Goal: Task Accomplishment & Management: Use online tool/utility

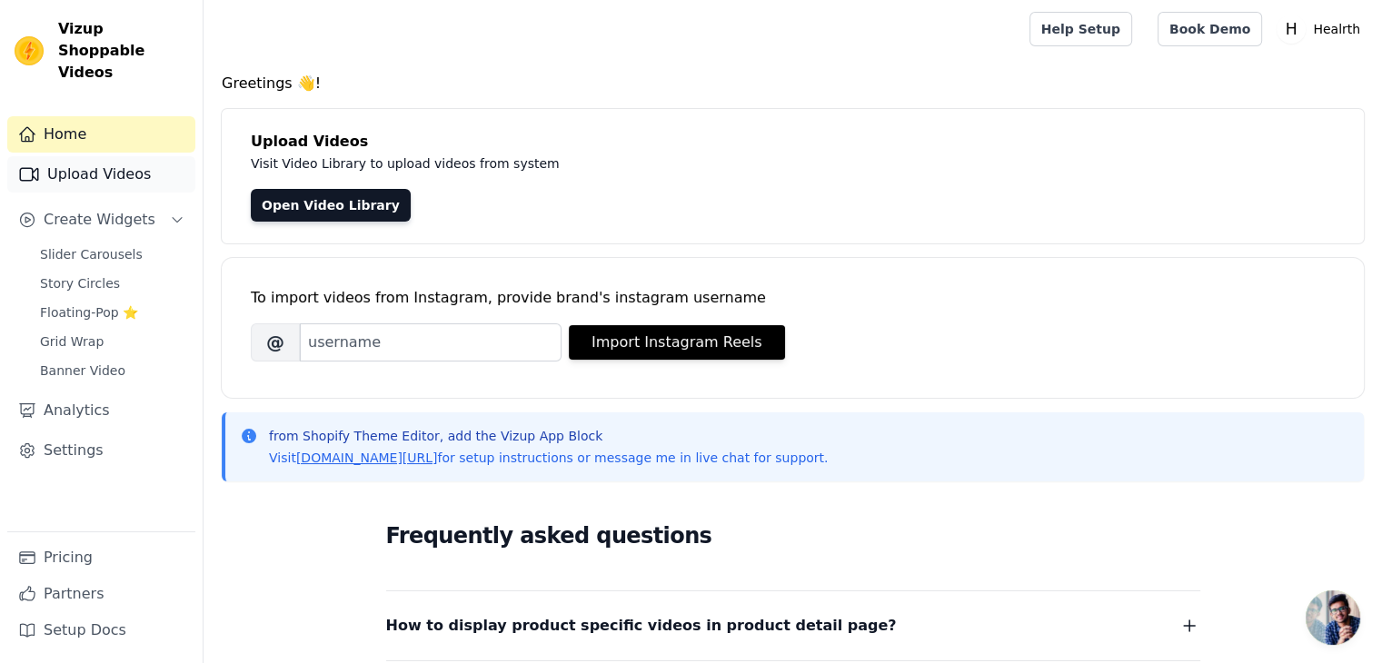
click at [164, 164] on link "Upload Videos" at bounding box center [101, 174] width 188 height 36
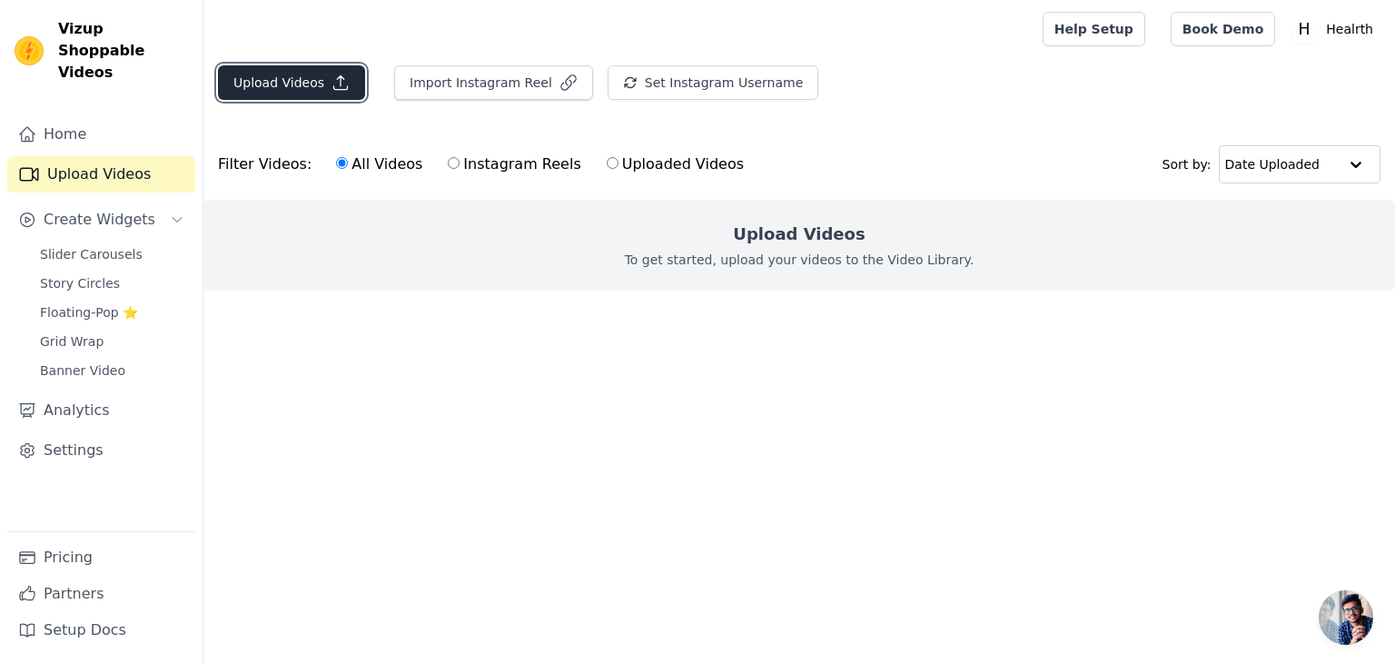
click at [253, 92] on button "Upload Videos" at bounding box center [291, 82] width 147 height 35
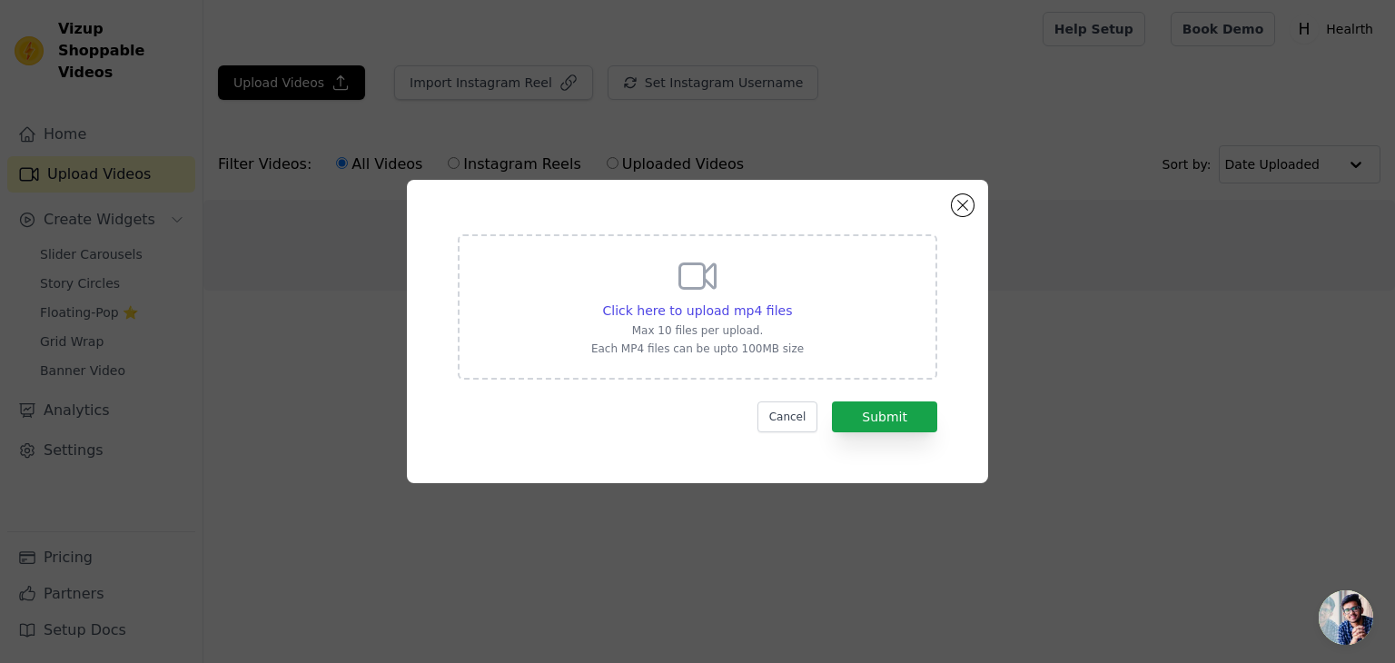
click at [703, 322] on div "Click here to upload mp4 files Max 10 files per upload. Each MP4 files can be u…" at bounding box center [697, 305] width 213 height 102
click at [791, 302] on input "Click here to upload mp4 files Max 10 files per upload. Each MP4 files can be u…" at bounding box center [791, 301] width 1 height 1
click at [758, 319] on div "Click here to upload mp4 files" at bounding box center [698, 311] width 190 height 18
click at [791, 302] on input "Click here to upload mp4 files Max 10 files per upload. Each MP4 files can be u…" at bounding box center [791, 301] width 1 height 1
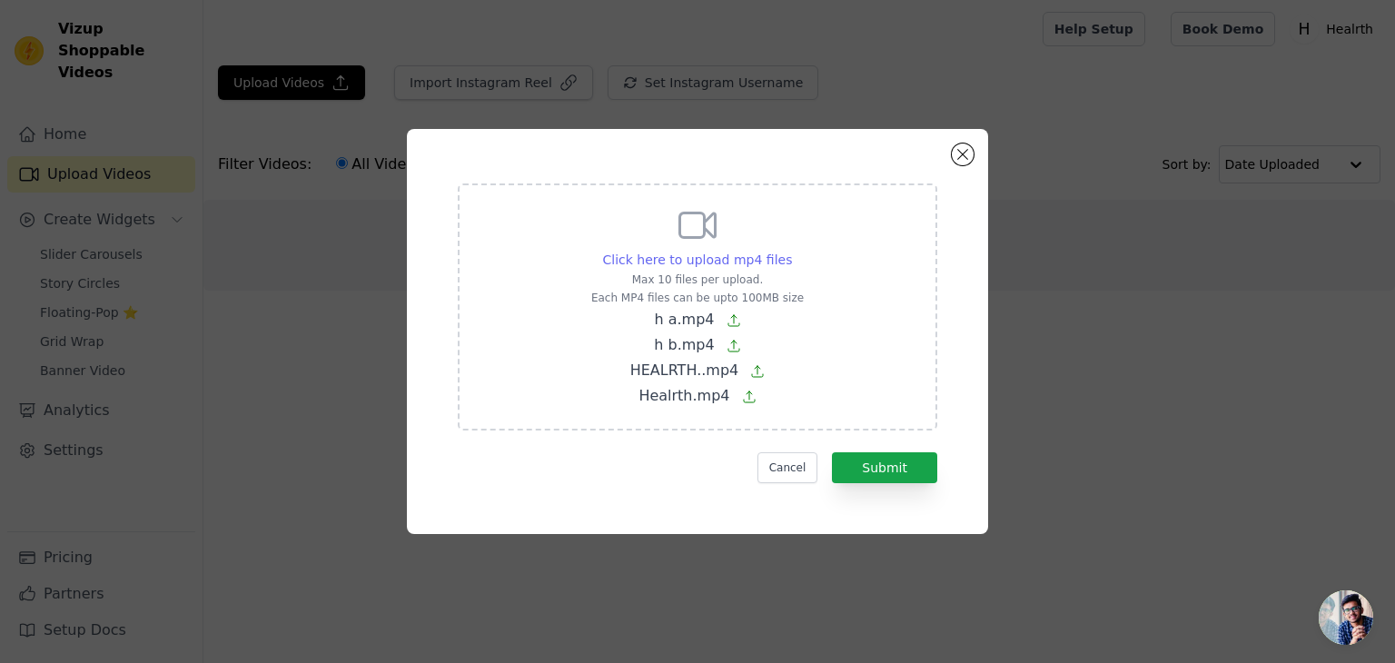
click at [683, 260] on span "Click here to upload mp4 files" at bounding box center [698, 260] width 190 height 15
click at [791, 251] on input "Click here to upload mp4 files Max 10 files per upload. Each MP4 files can be u…" at bounding box center [791, 250] width 1 height 1
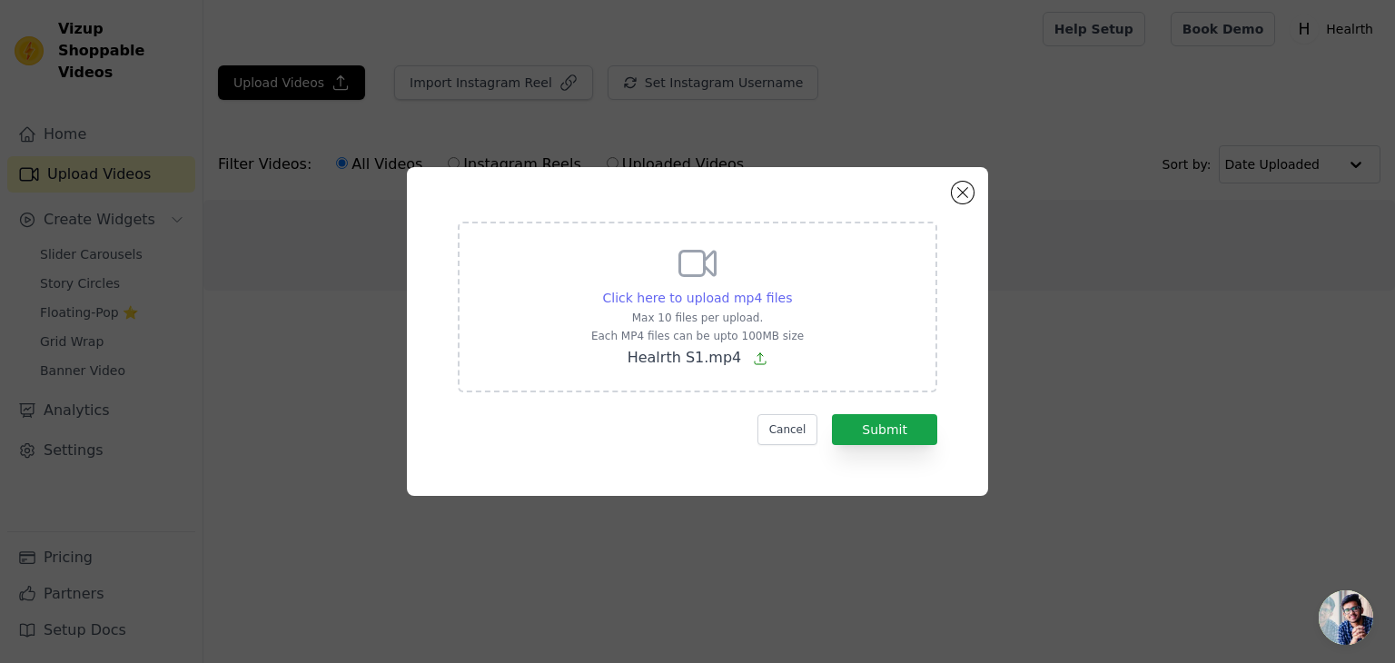
click at [748, 305] on span "Click here to upload mp4 files" at bounding box center [698, 298] width 190 height 15
click at [791, 289] on input "Click here to upload mp4 files Max 10 files per upload. Each MP4 files can be u…" at bounding box center [791, 288] width 1 height 1
type input "C:\fakepath\h a.mp4"
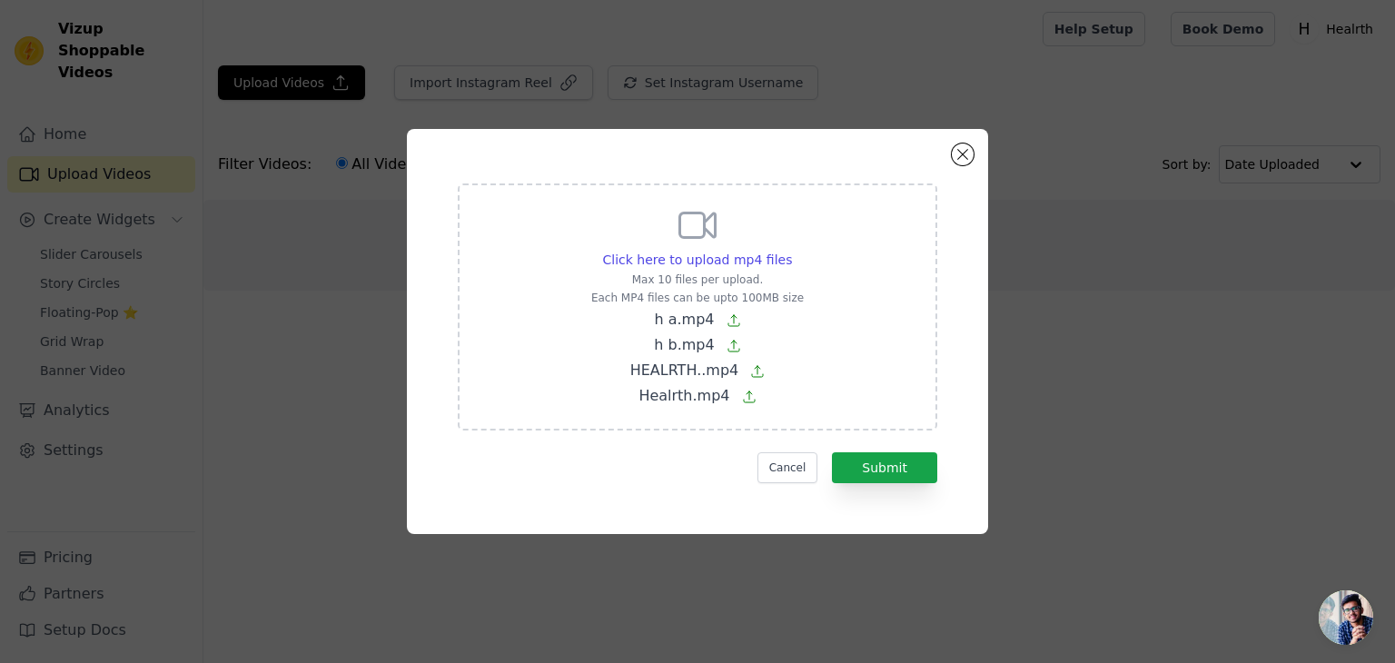
click at [732, 318] on icon at bounding box center [734, 320] width 11 height 11
click at [791, 251] on input "Click here to upload mp4 files Max 10 files per upload. Each MP4 files can be u…" at bounding box center [791, 250] width 1 height 1
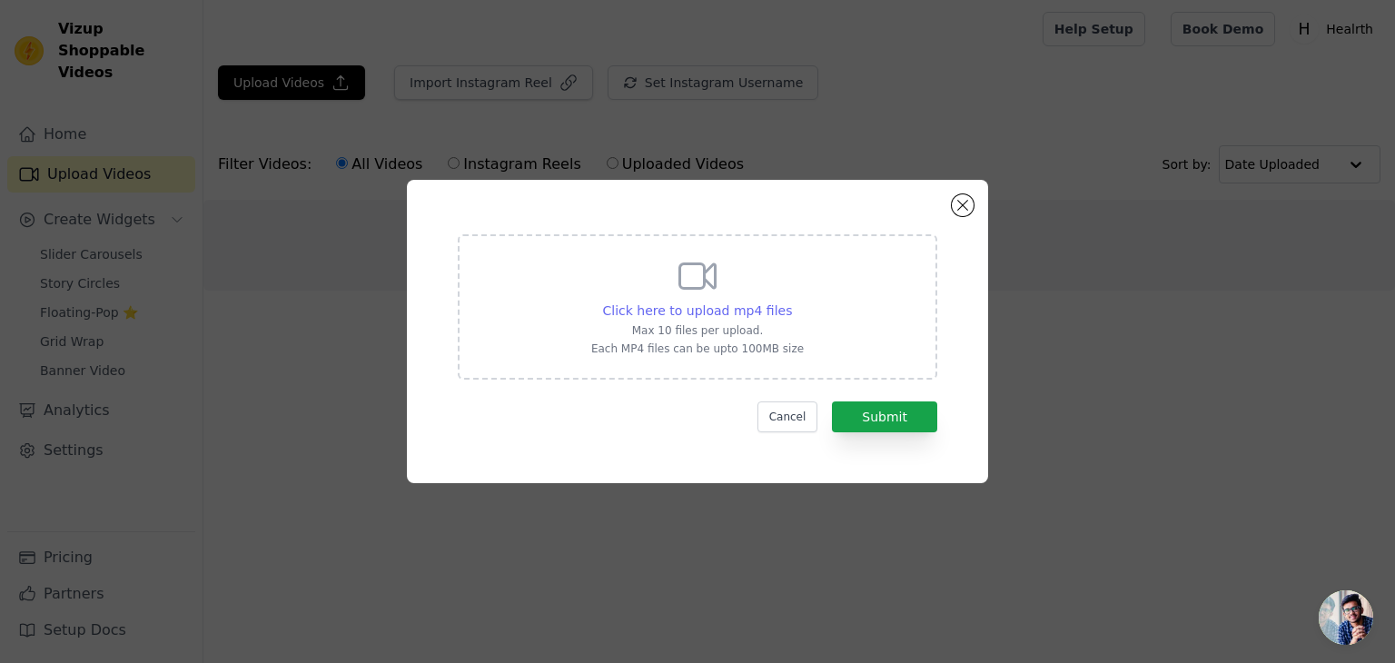
click at [731, 318] on span "Click here to upload mp4 files" at bounding box center [698, 310] width 190 height 15
click at [791, 302] on input "Click here to upload mp4 files Max 10 files per upload. Each MP4 files can be u…" at bounding box center [791, 301] width 1 height 1
type input "C:\fakepath\h a.mp4"
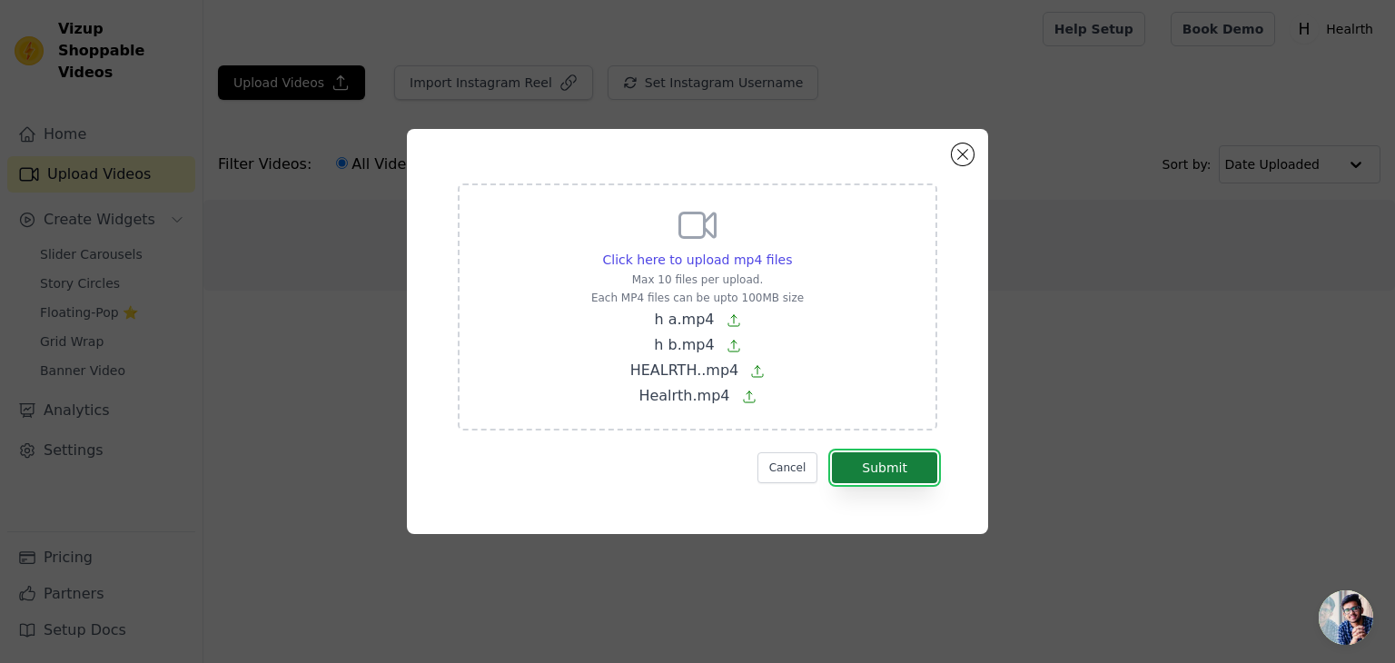
click at [868, 473] on button "Submit" at bounding box center [884, 467] width 105 height 31
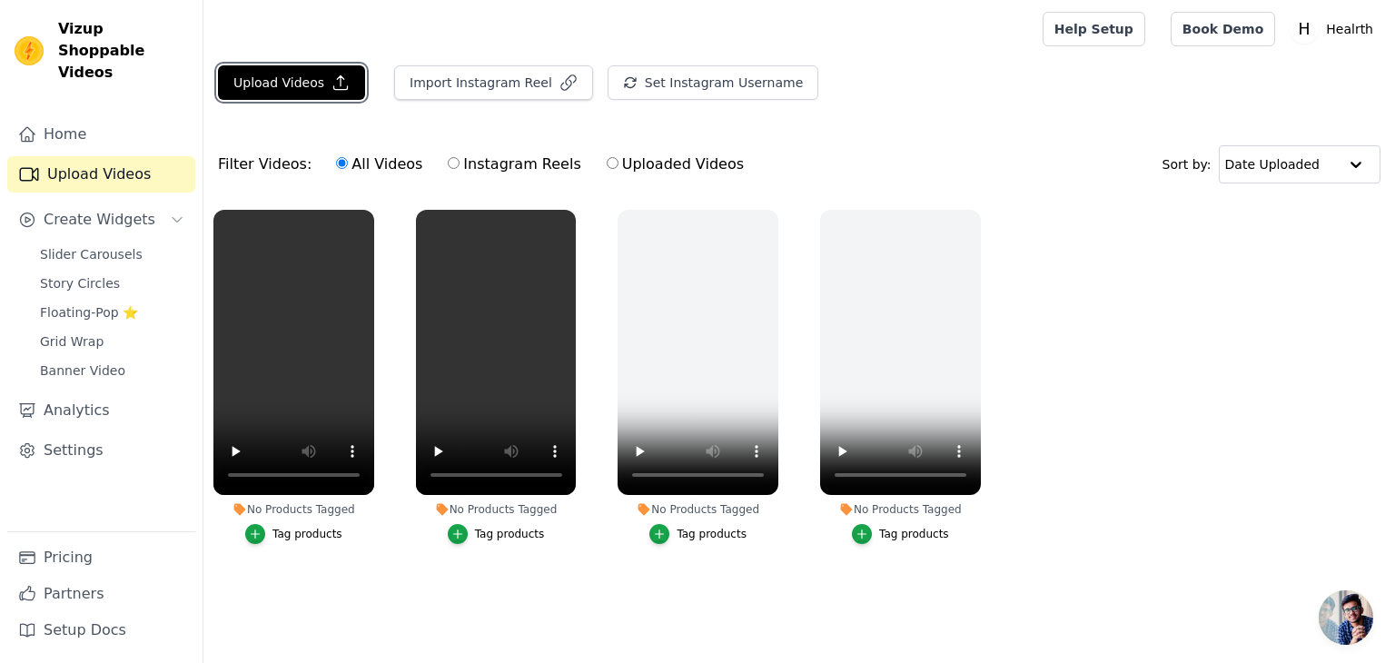
click at [314, 70] on button "Upload Videos" at bounding box center [291, 82] width 147 height 35
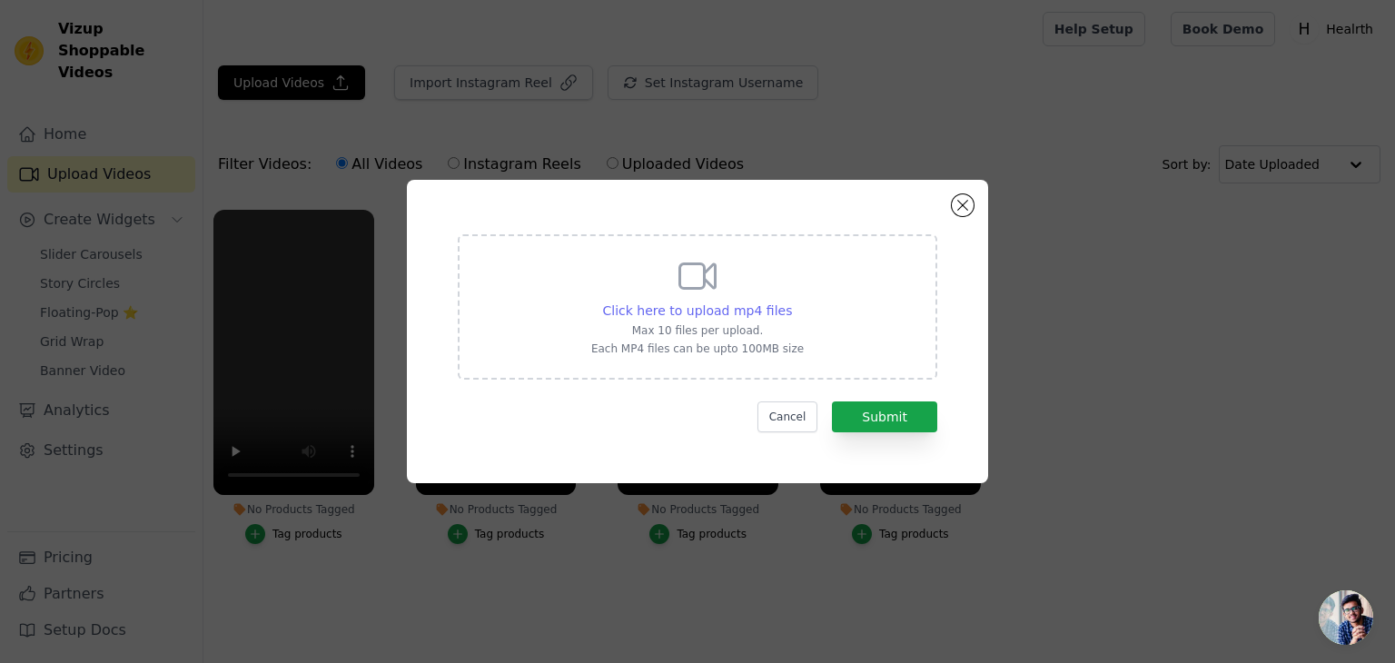
click at [716, 308] on span "Click here to upload mp4 files" at bounding box center [698, 310] width 190 height 15
click at [791, 302] on input "Click here to upload mp4 files Max 10 files per upload. Each MP4 files can be u…" at bounding box center [791, 301] width 1 height 1
type input "C:\fakepath\Healrth S1.mp4"
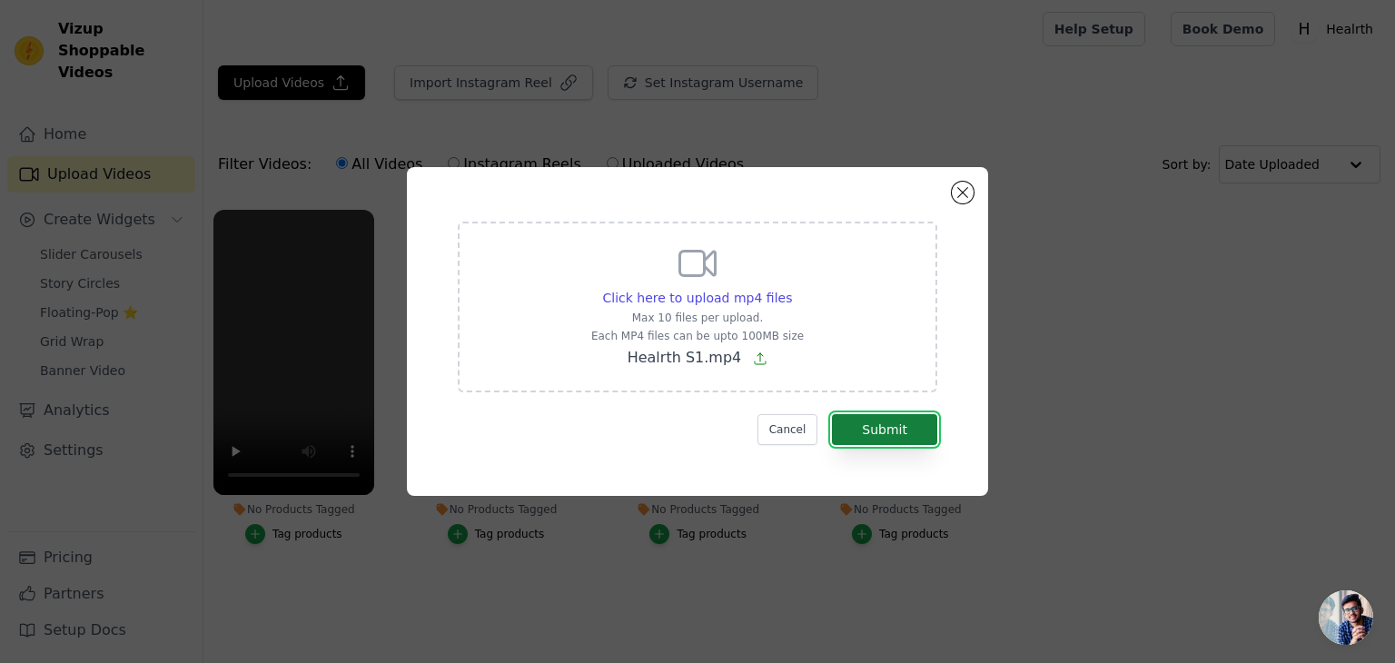
click at [861, 415] on button "Submit" at bounding box center [884, 429] width 105 height 31
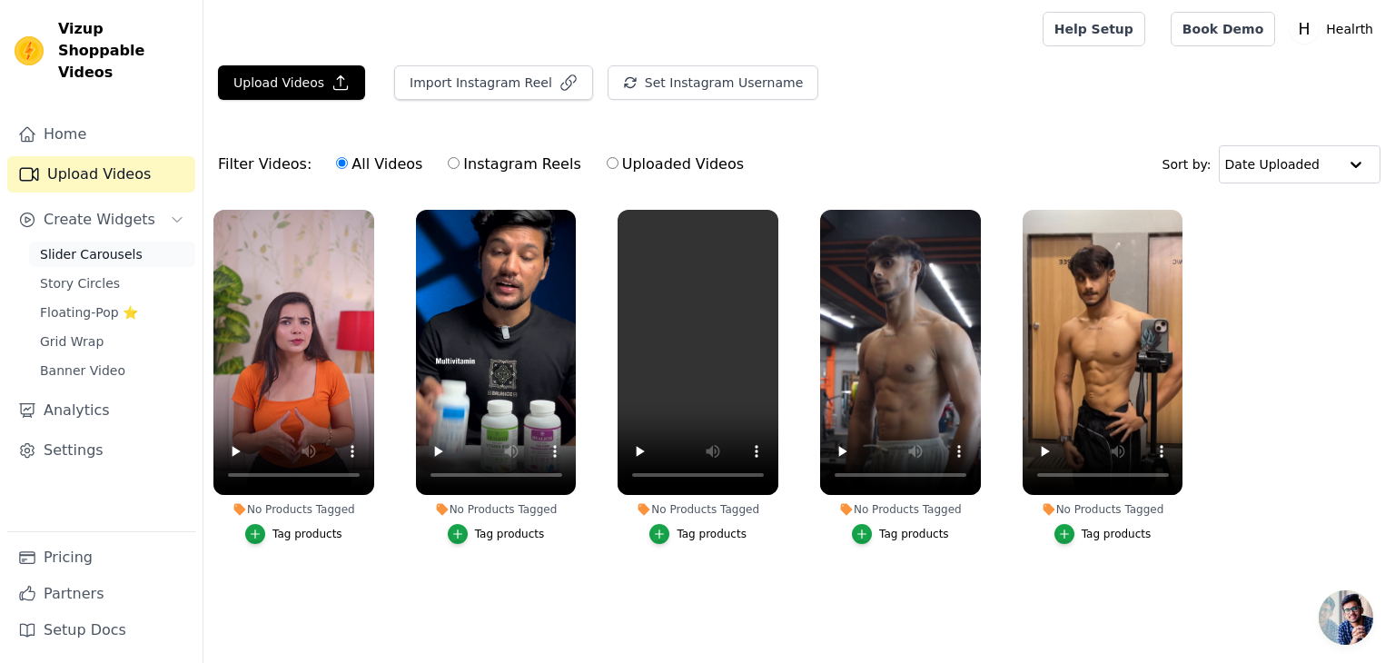
click at [134, 242] on link "Slider Carousels" at bounding box center [112, 254] width 166 height 25
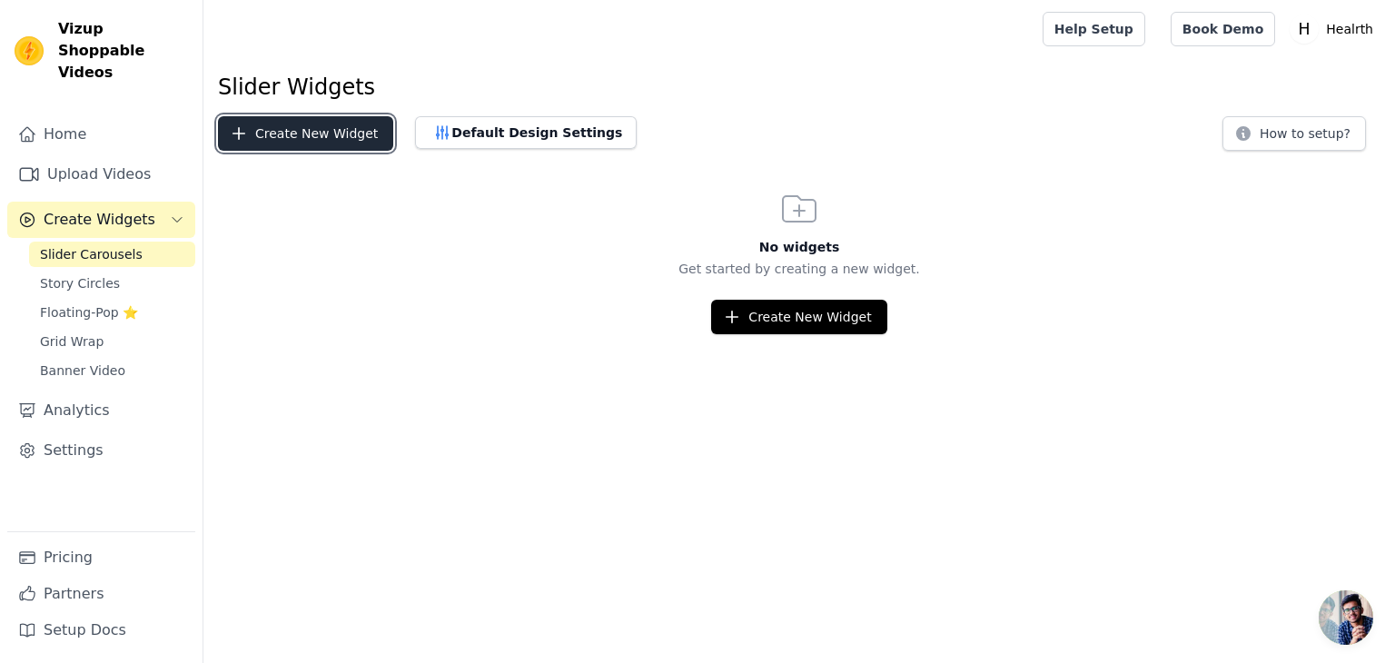
click at [293, 141] on button "Create New Widget" at bounding box center [305, 133] width 175 height 35
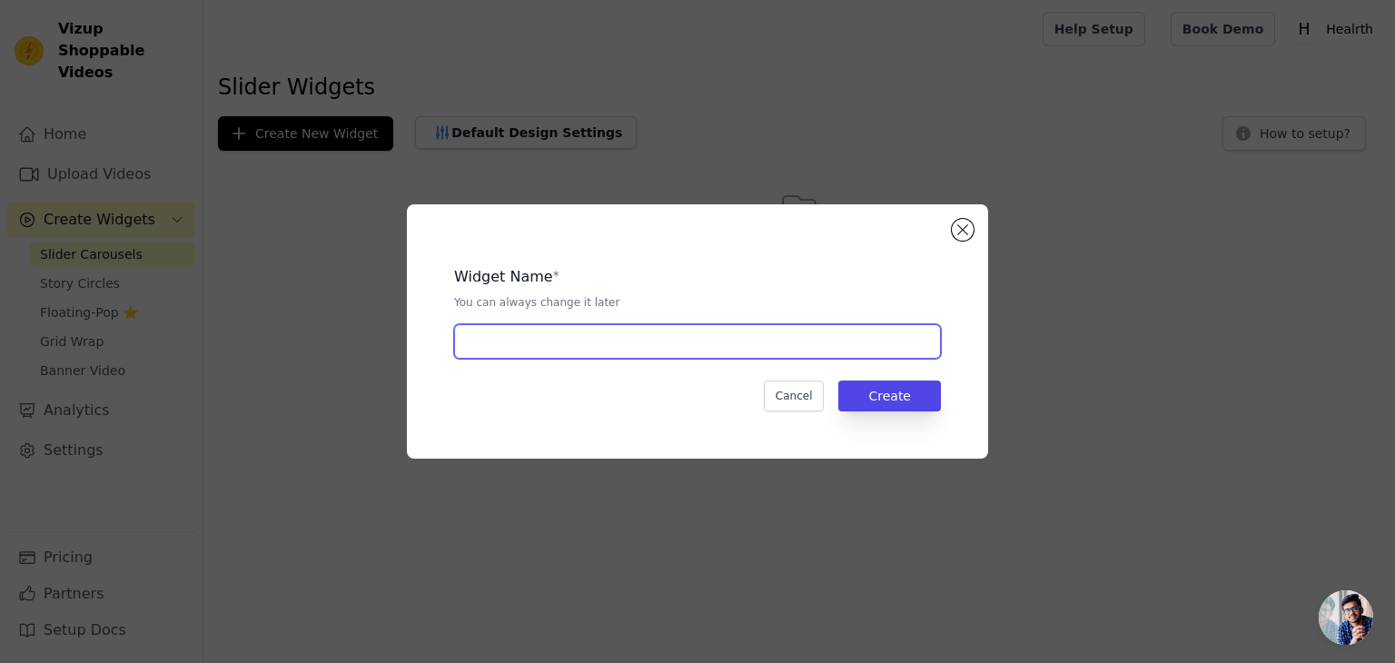
click at [483, 345] on input "text" at bounding box center [697, 341] width 487 height 35
type input "xyz"
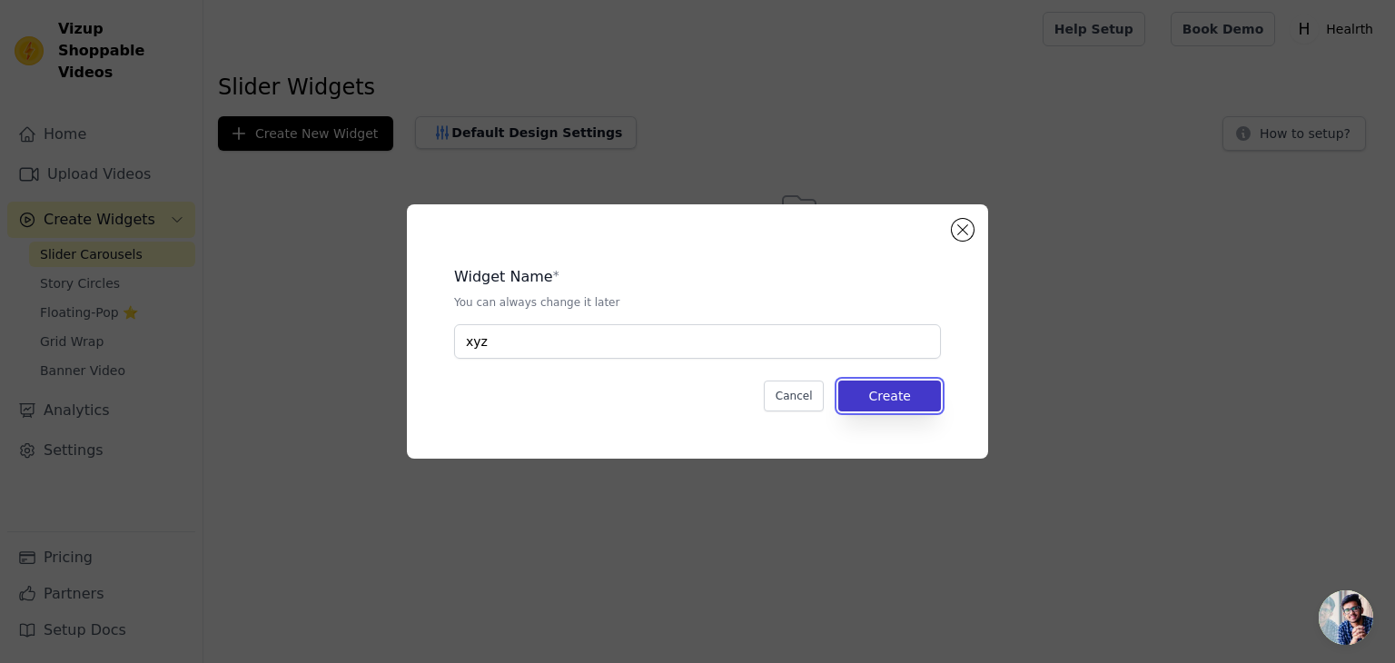
click at [862, 404] on button "Create" at bounding box center [889, 396] width 103 height 31
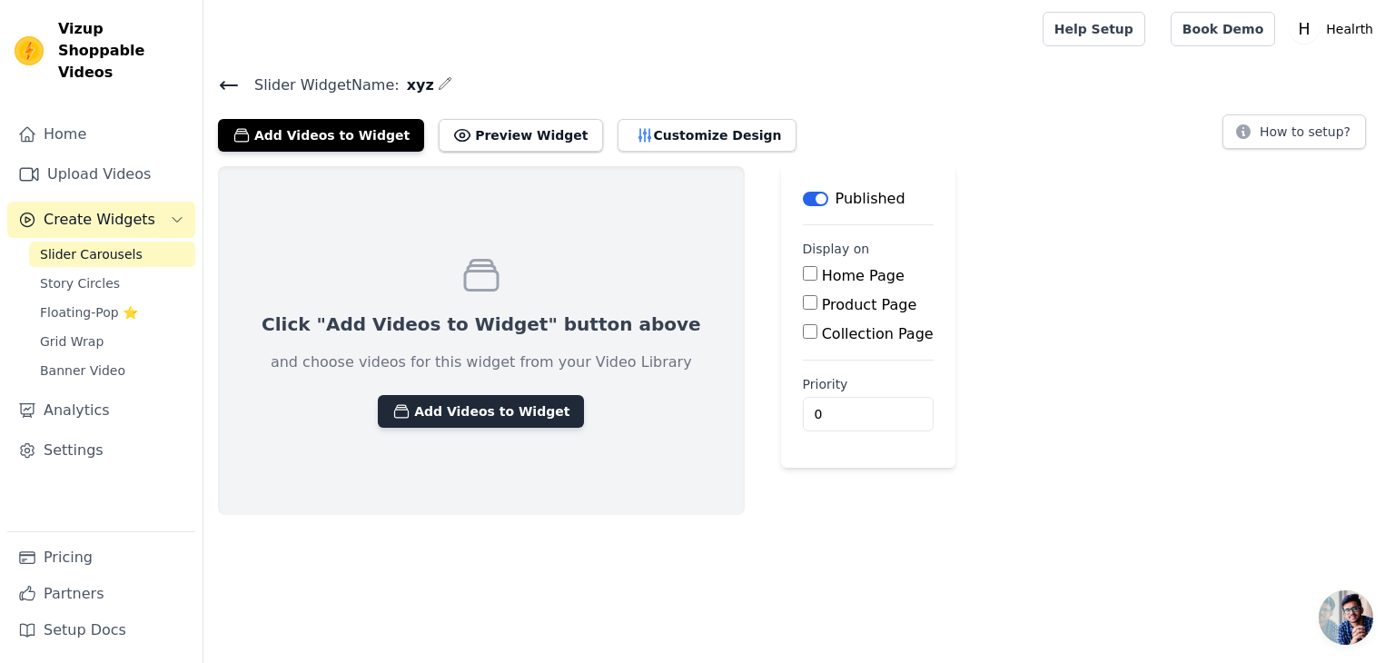
click at [498, 403] on button "Add Videos to Widget" at bounding box center [481, 411] width 206 height 33
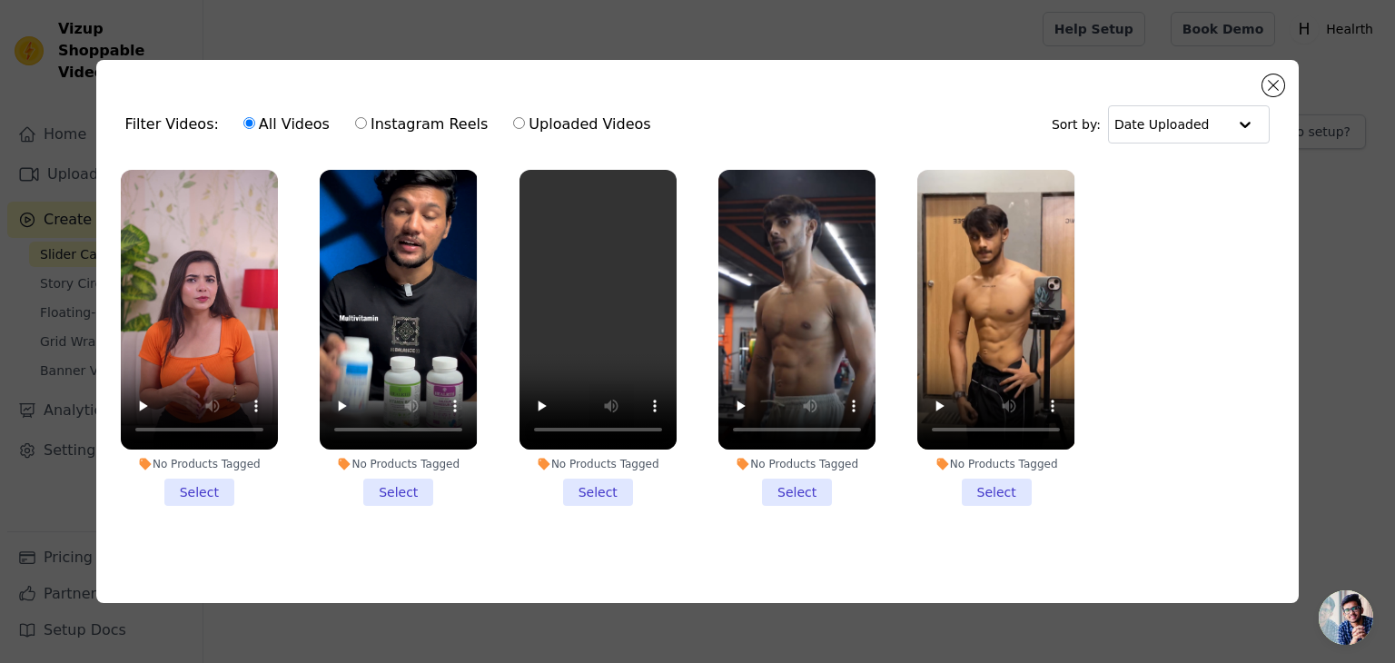
click at [205, 491] on li "No Products Tagged Select" at bounding box center [199, 338] width 157 height 336
click at [0, 0] on input "No Products Tagged Select" at bounding box center [0, 0] width 0 height 0
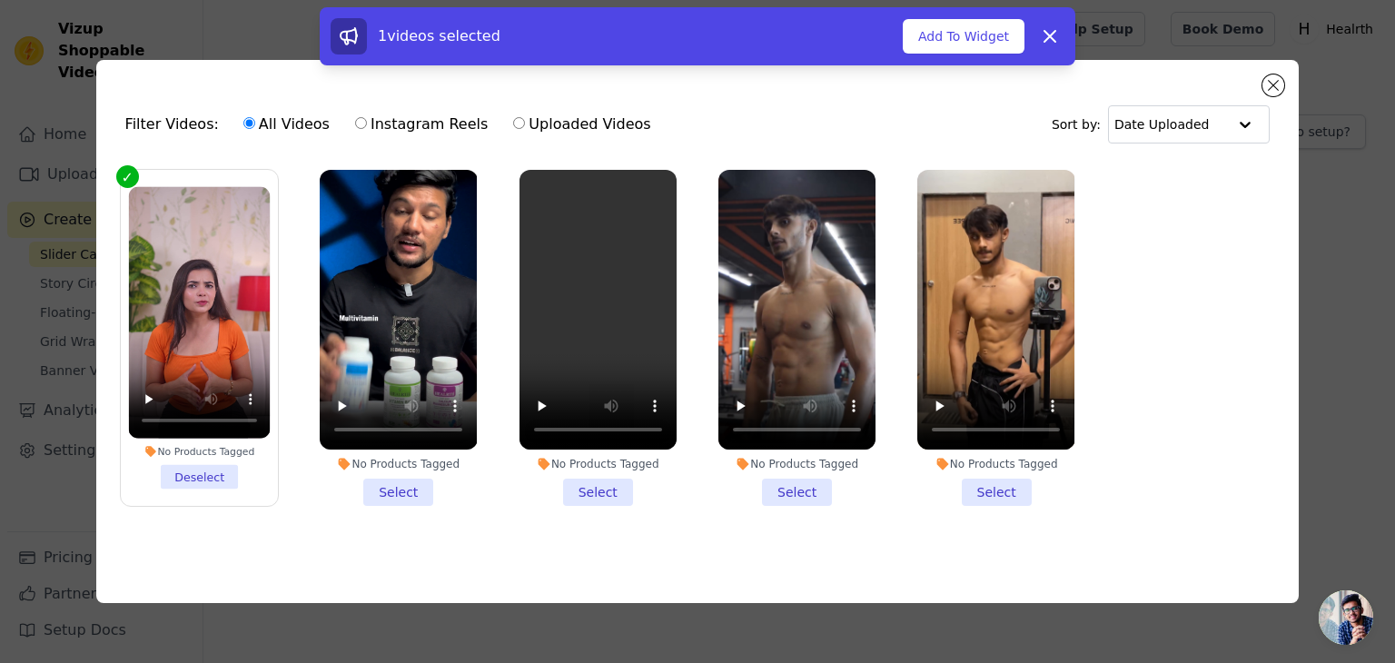
click at [395, 479] on li "No Products Tagged Select" at bounding box center [398, 338] width 157 height 336
click at [0, 0] on input "No Products Tagged Select" at bounding box center [0, 0] width 0 height 0
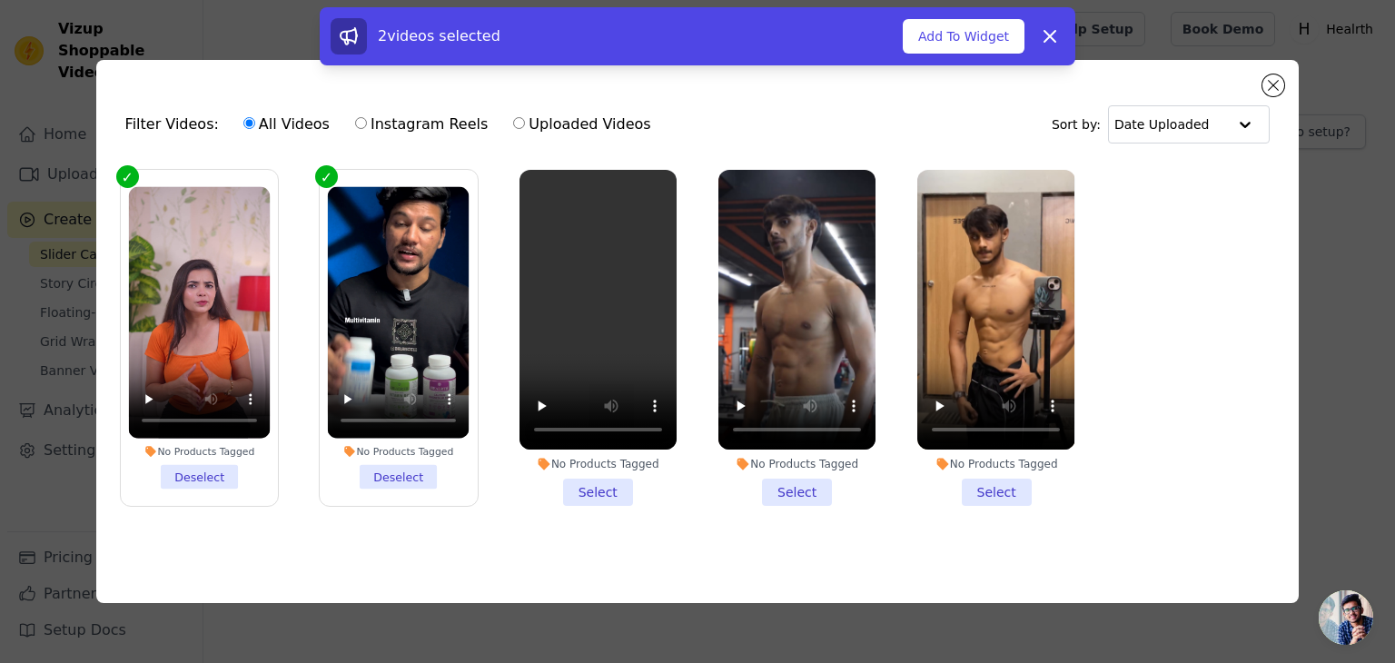
click at [589, 477] on li "No Products Tagged Select" at bounding box center [598, 338] width 157 height 336
click at [0, 0] on input "No Products Tagged Select" at bounding box center [0, 0] width 0 height 0
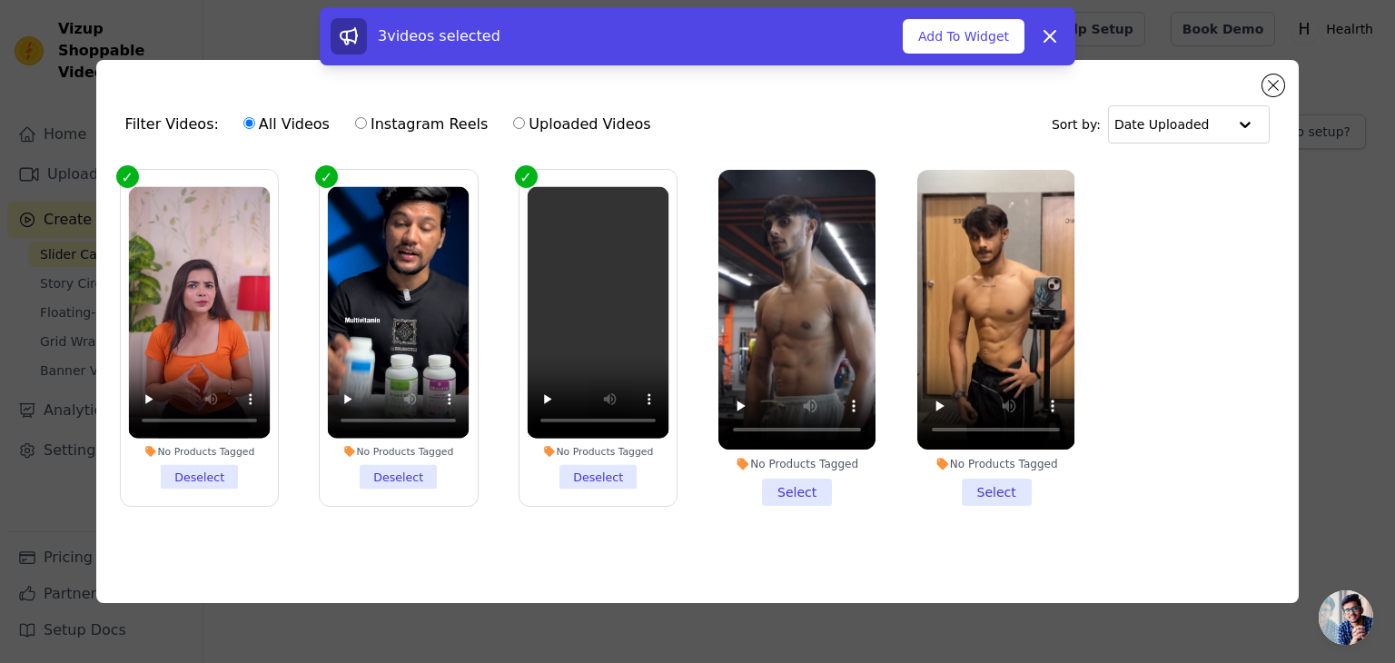
click at [799, 495] on li "No Products Tagged Select" at bounding box center [797, 338] width 157 height 336
click at [0, 0] on input "No Products Tagged Select" at bounding box center [0, 0] width 0 height 0
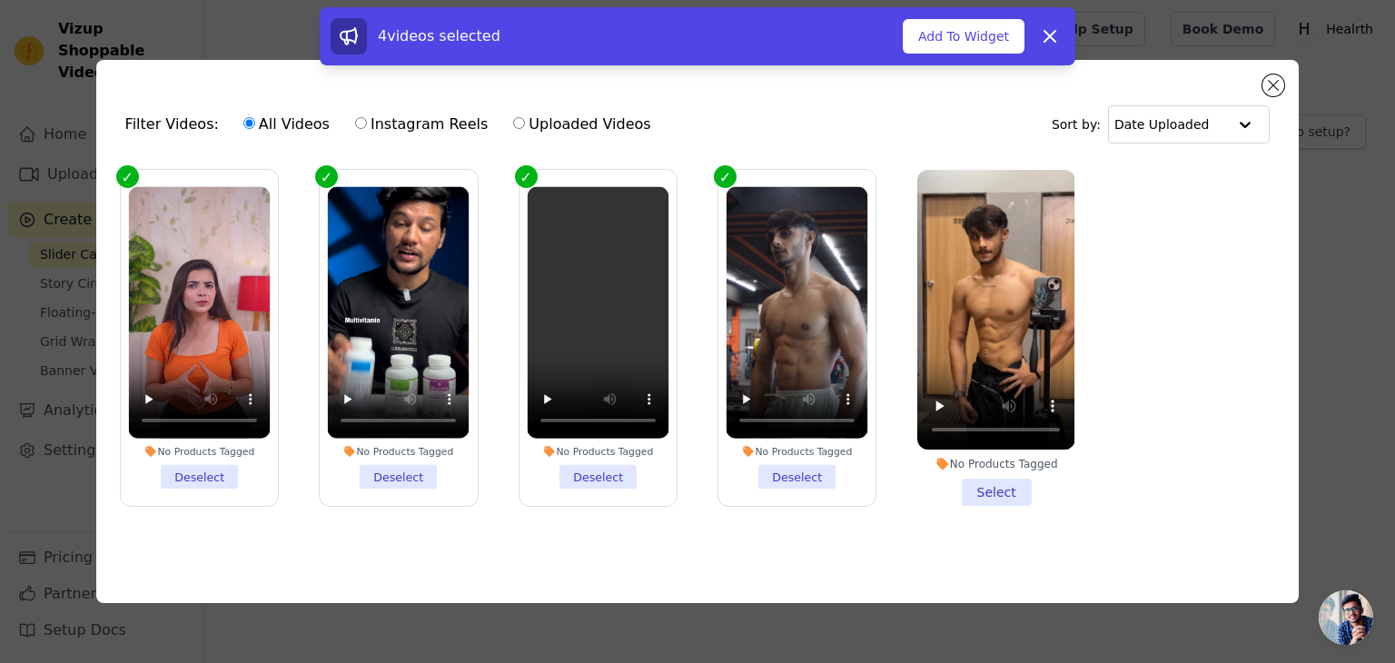
click at [986, 481] on li "No Products Tagged Select" at bounding box center [995, 338] width 157 height 336
click at [0, 0] on input "No Products Tagged Select" at bounding box center [0, 0] width 0 height 0
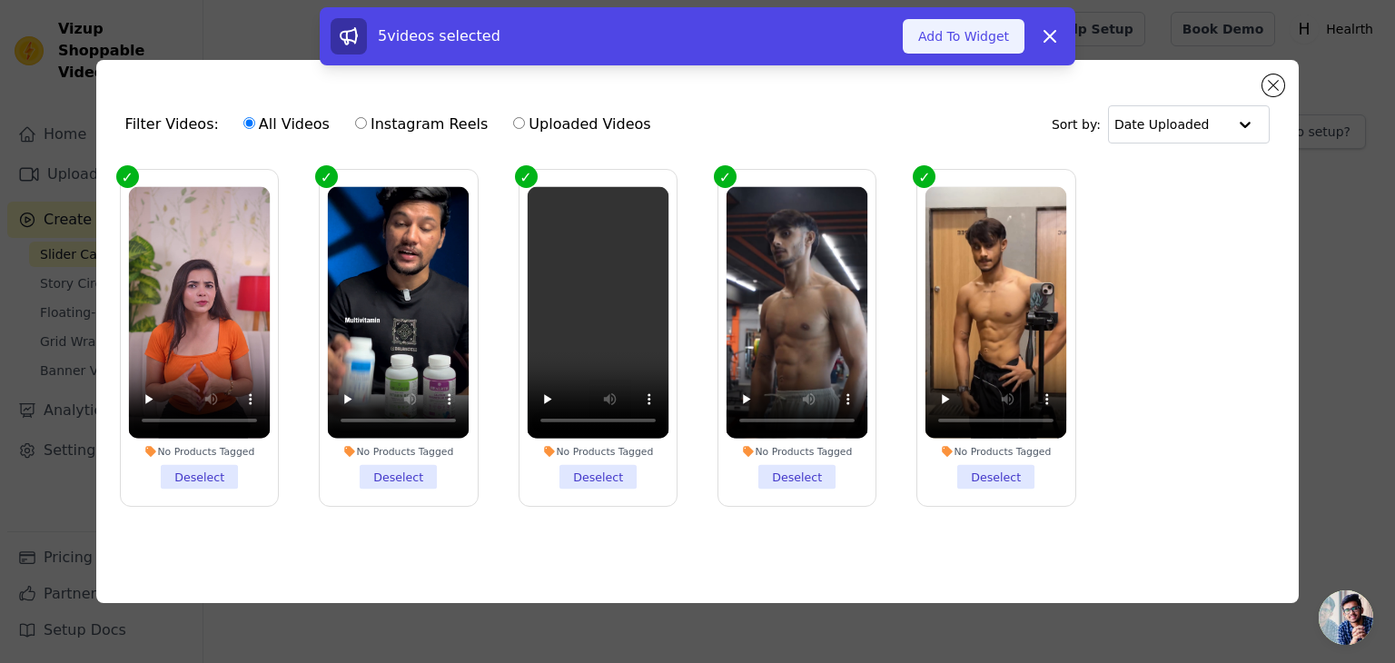
click at [947, 39] on button "Add To Widget" at bounding box center [964, 36] width 122 height 35
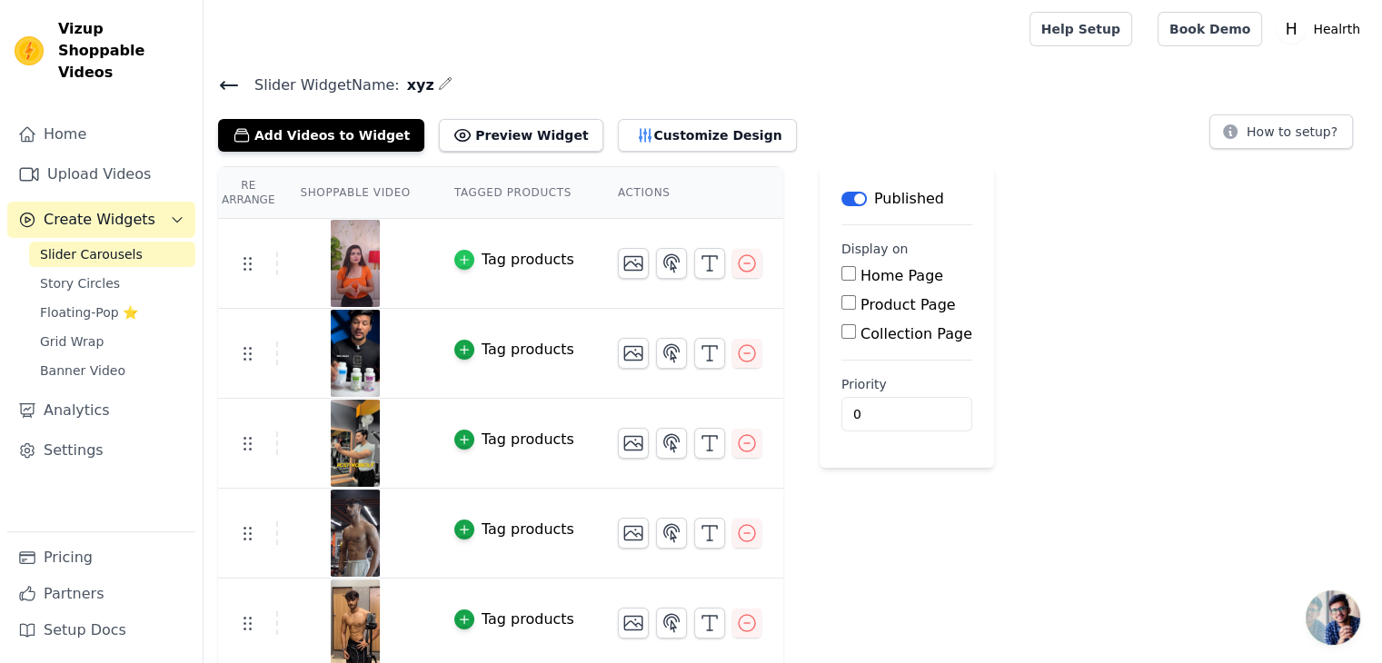
click at [458, 259] on icon "button" at bounding box center [464, 259] width 13 height 13
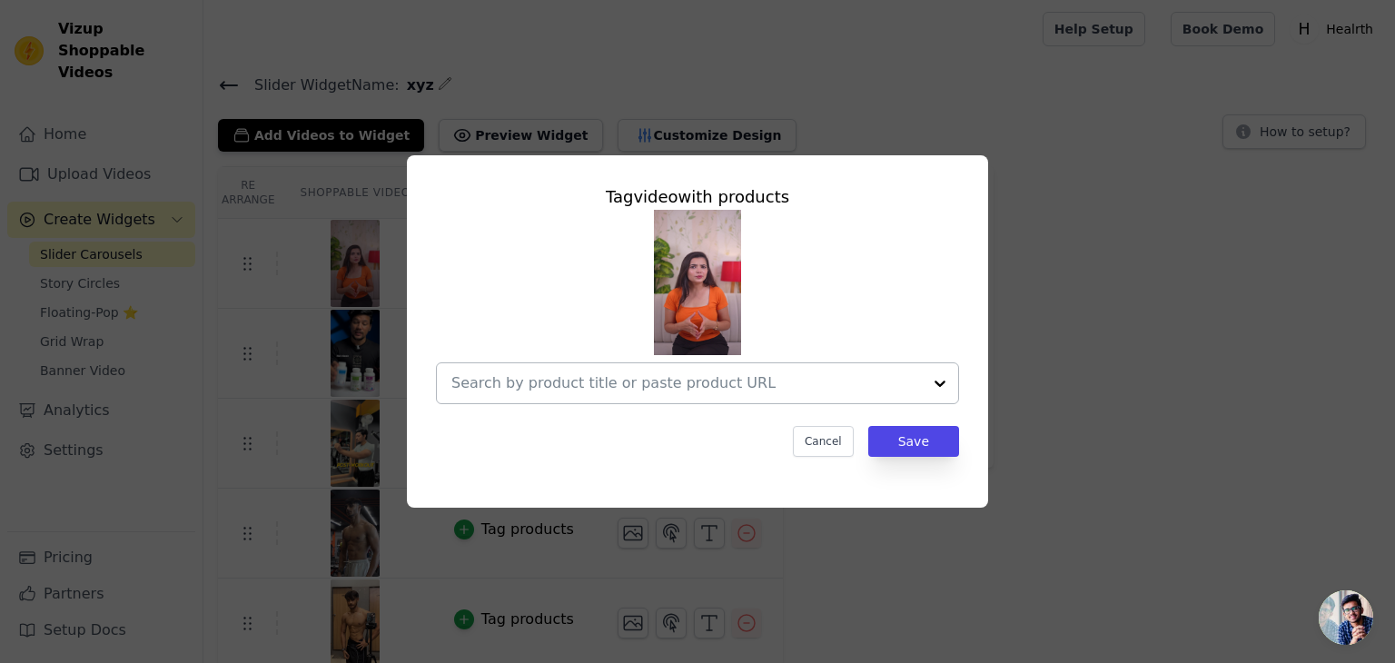
click at [444, 382] on div at bounding box center [697, 383] width 523 height 42
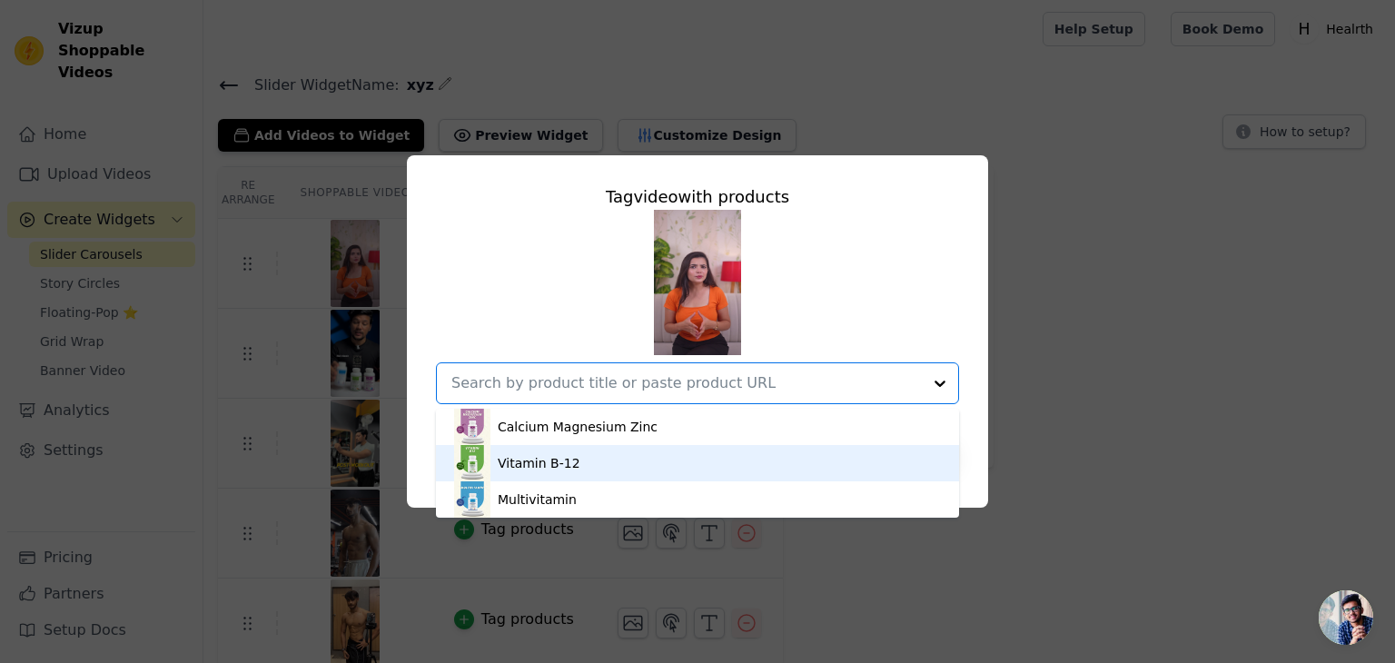
click at [505, 461] on div "Vitamin B-12" at bounding box center [539, 463] width 83 height 18
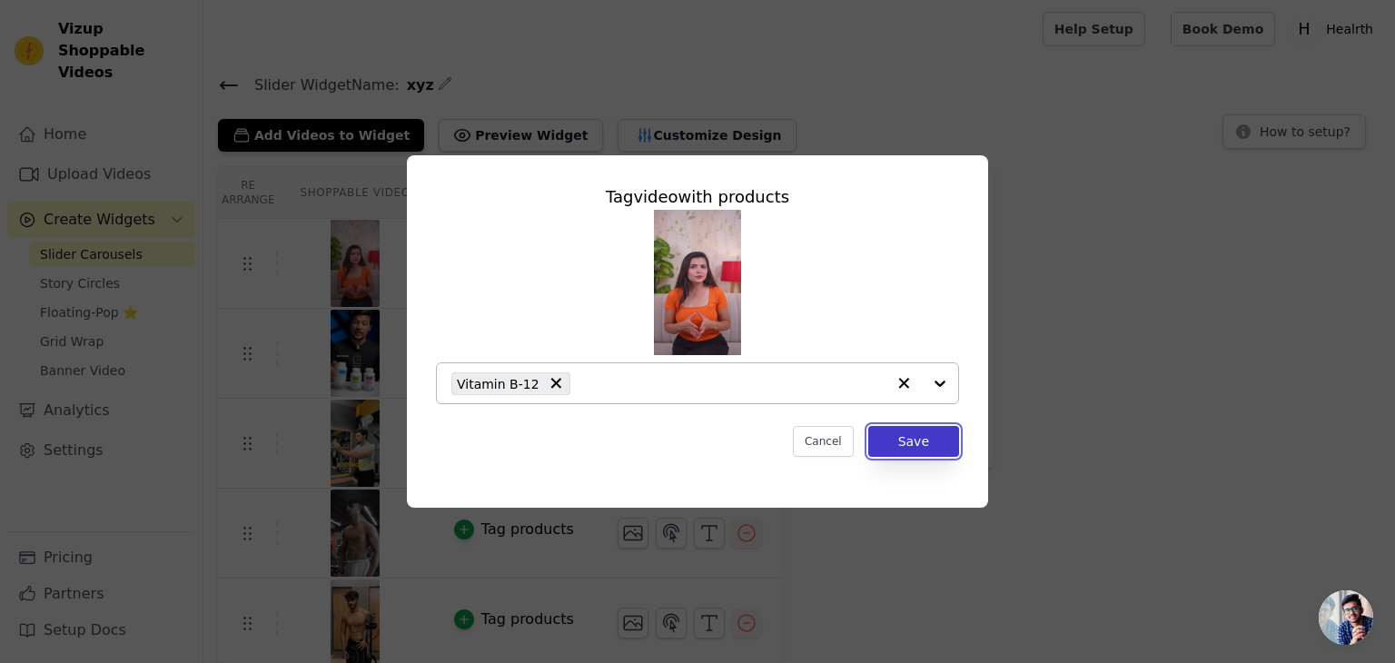
click at [937, 431] on button "Save" at bounding box center [913, 441] width 91 height 31
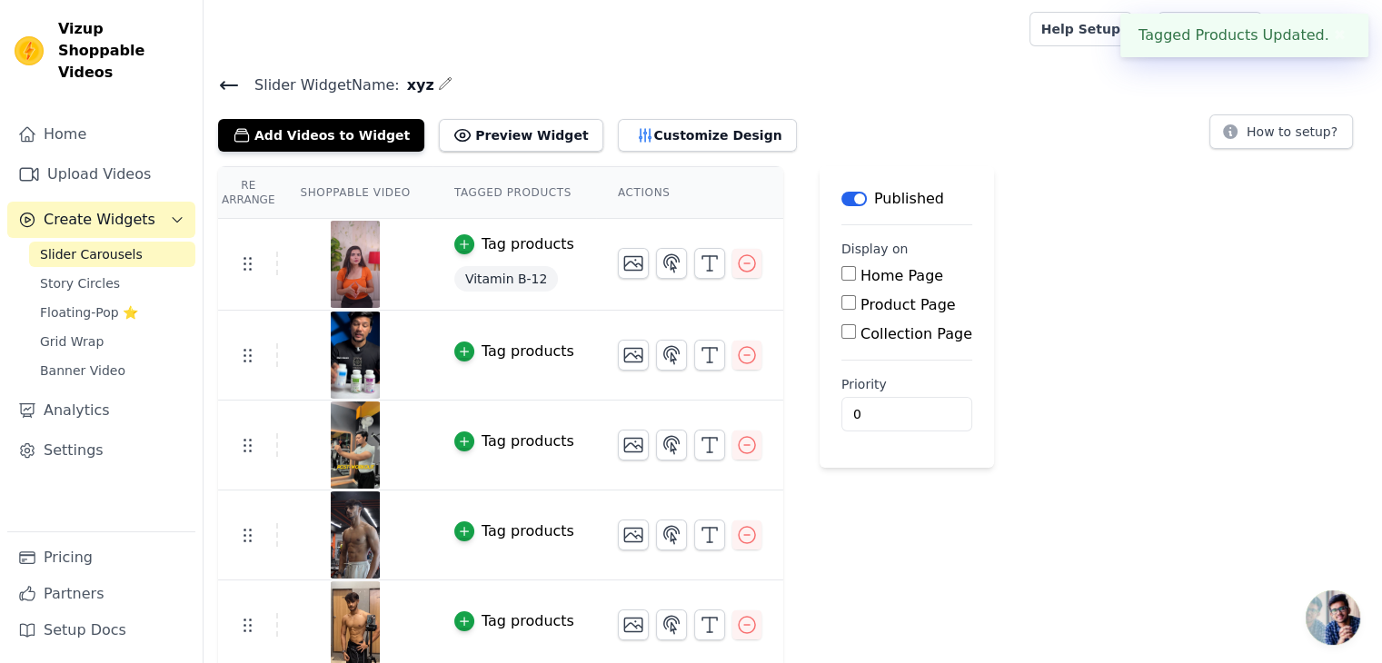
click at [497, 352] on div "Tag products" at bounding box center [527, 352] width 93 height 22
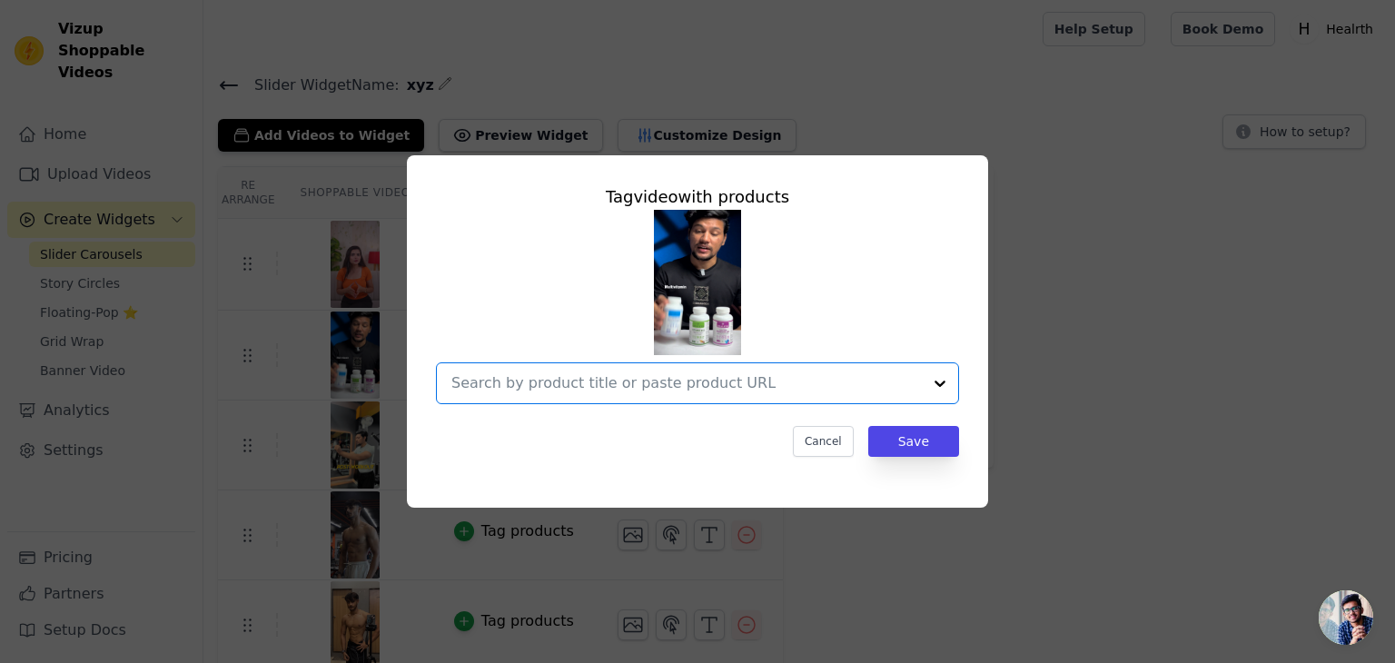
click at [528, 382] on input "text" at bounding box center [686, 383] width 471 height 22
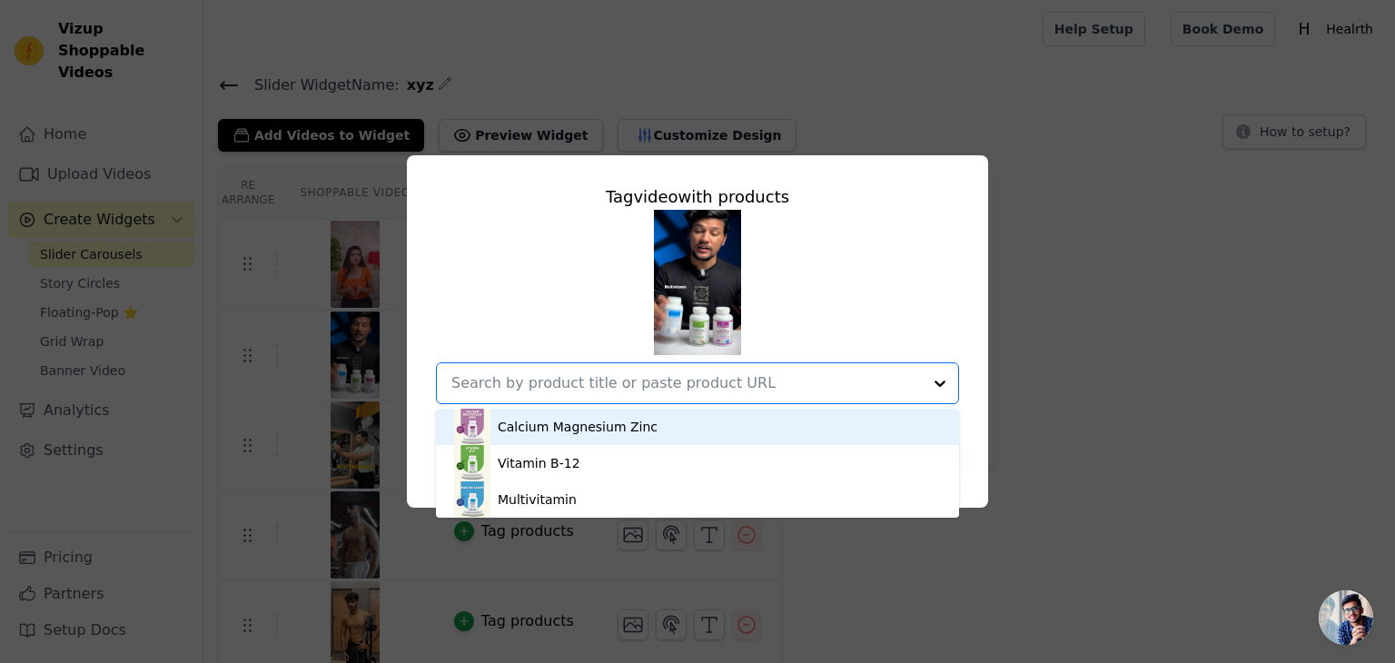
click at [476, 432] on img at bounding box center [472, 427] width 36 height 36
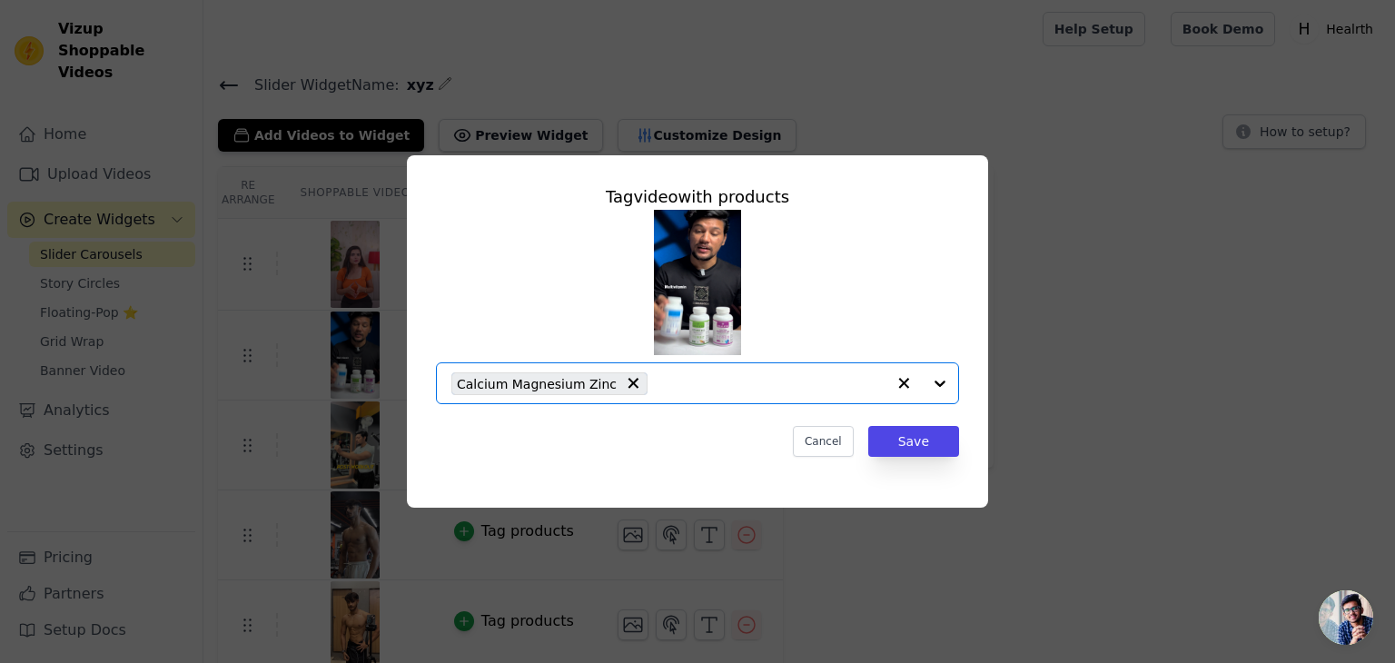
click at [686, 381] on input "text" at bounding box center [771, 383] width 229 height 22
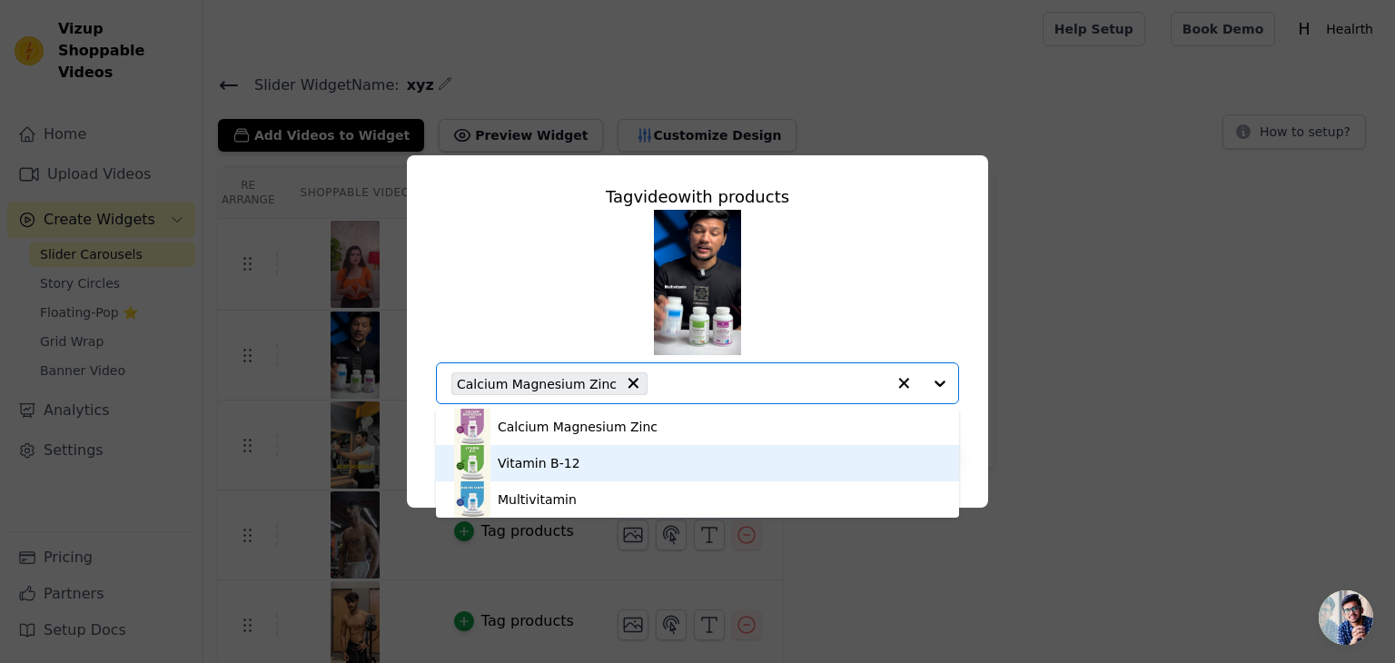
click at [601, 452] on div "Vitamin B-12" at bounding box center [697, 463] width 487 height 36
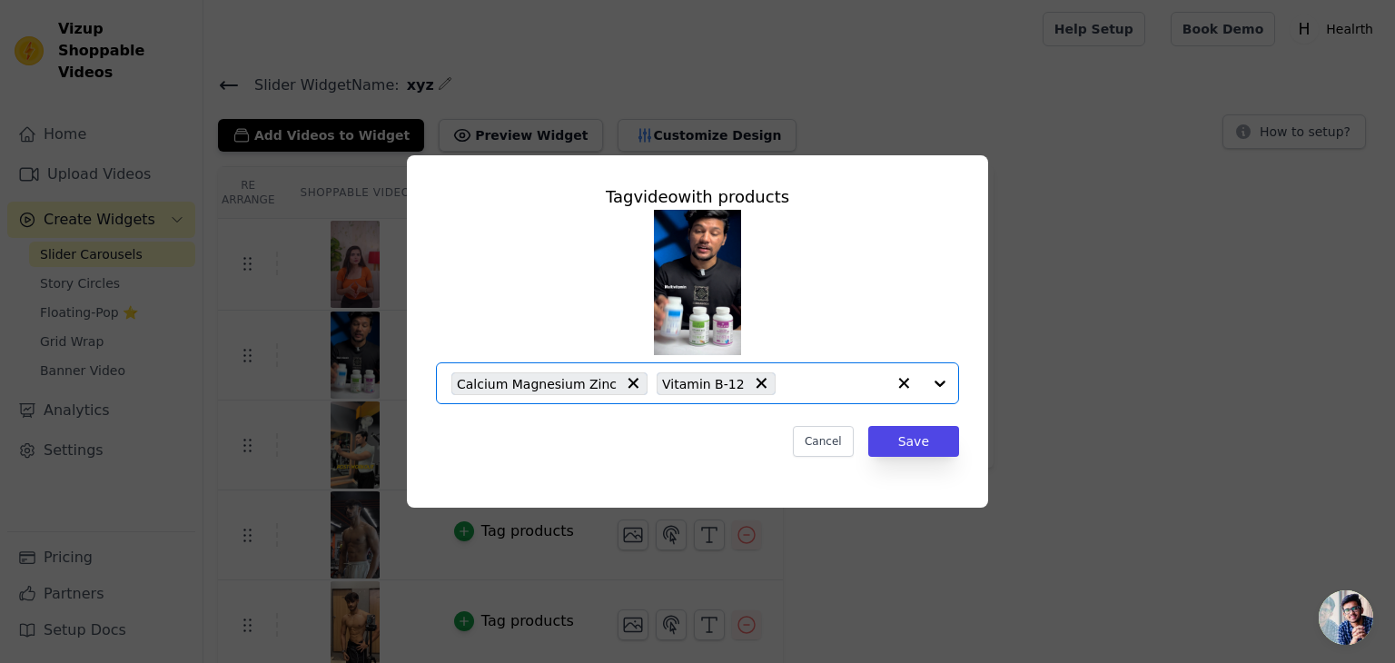
click at [831, 372] on input "text" at bounding box center [835, 383] width 101 height 22
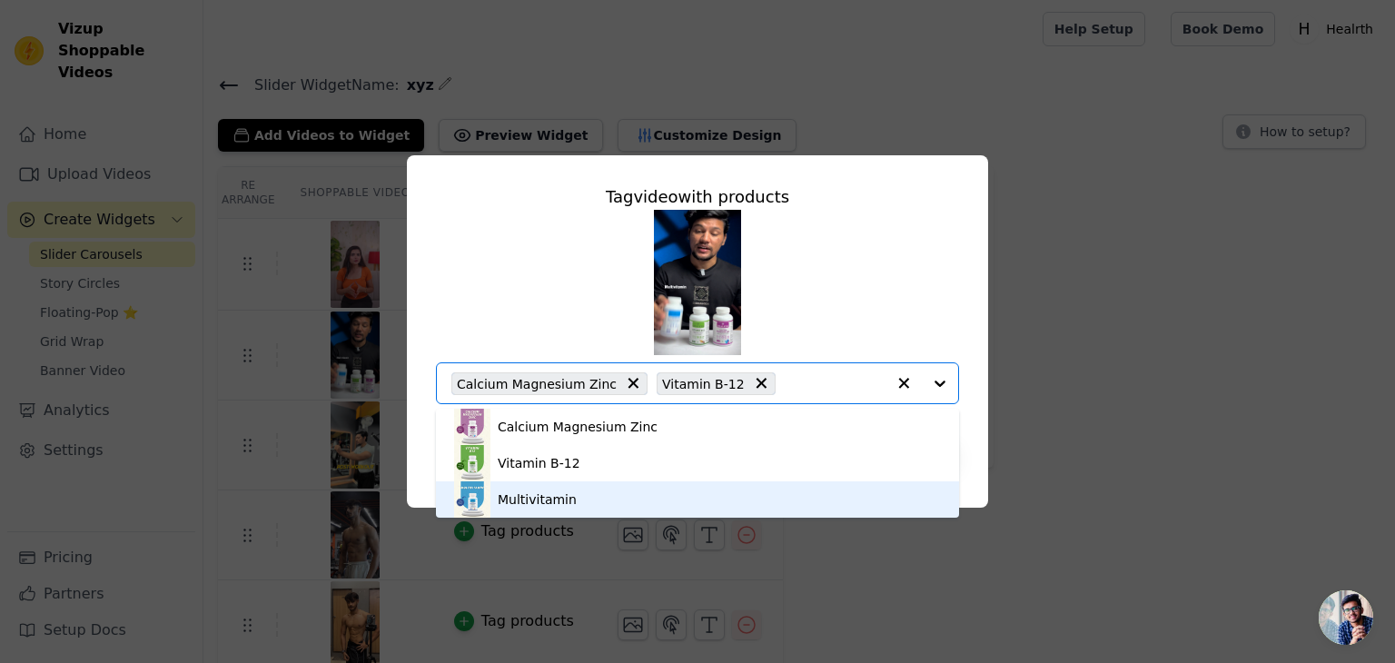
click at [627, 493] on div "Multivitamin" at bounding box center [697, 499] width 487 height 36
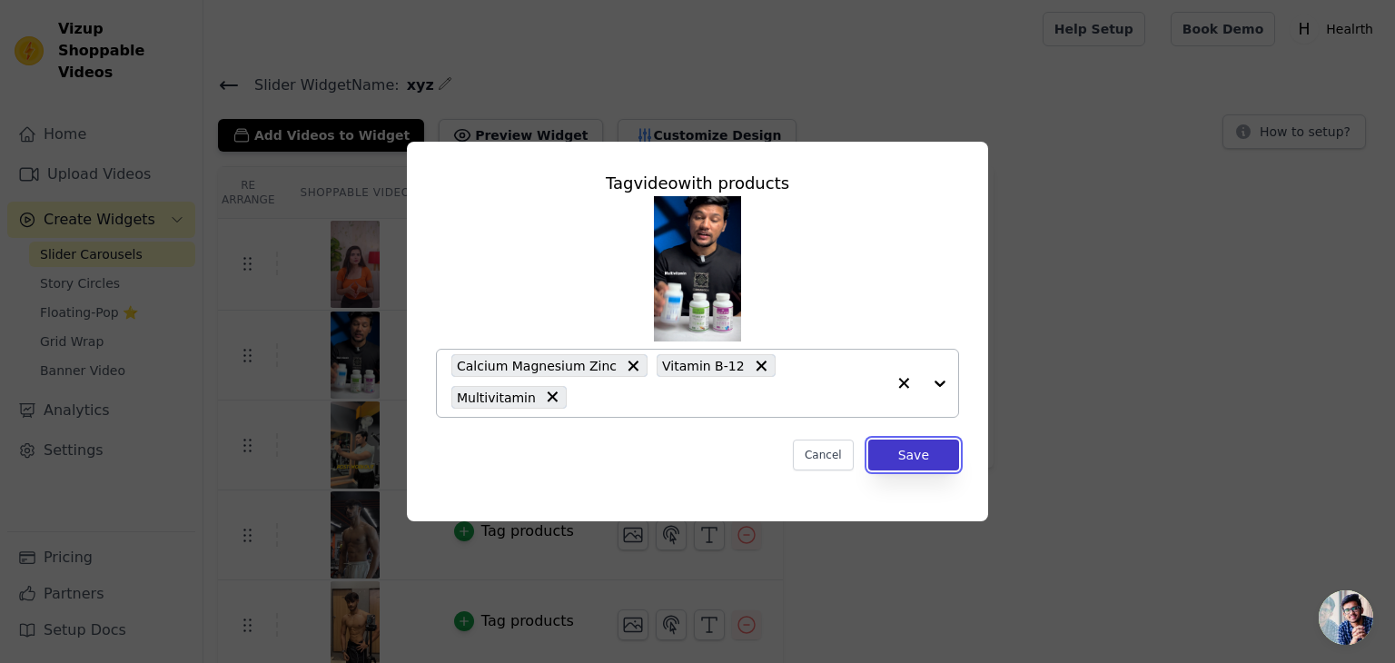
click at [904, 450] on button "Save" at bounding box center [913, 455] width 91 height 31
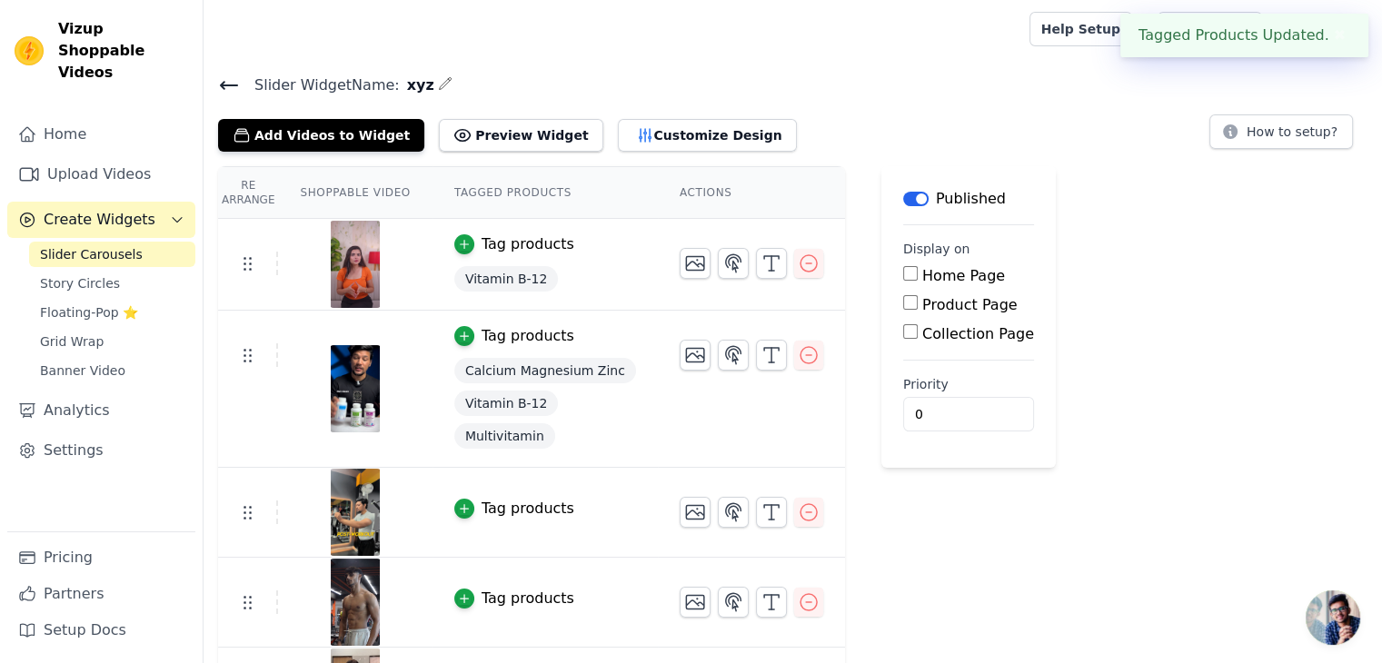
click at [506, 505] on div "Tag products" at bounding box center [527, 509] width 93 height 22
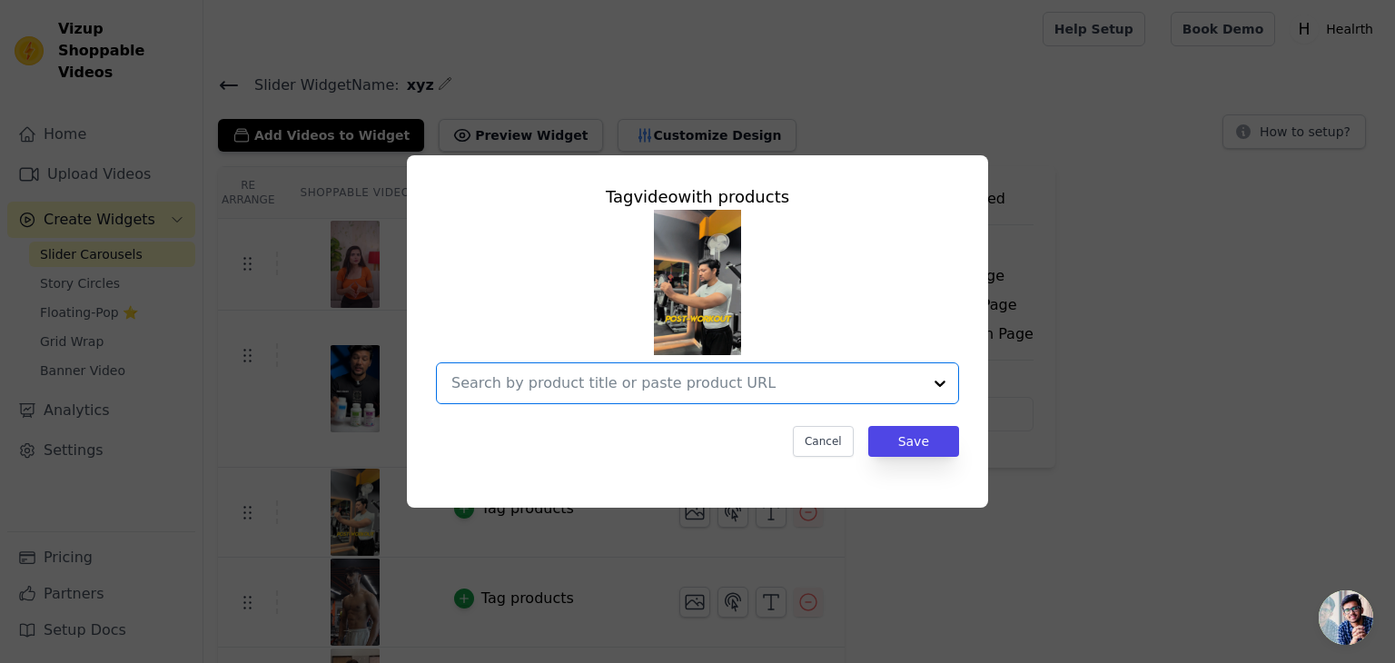
click at [624, 383] on input "text" at bounding box center [686, 383] width 471 height 22
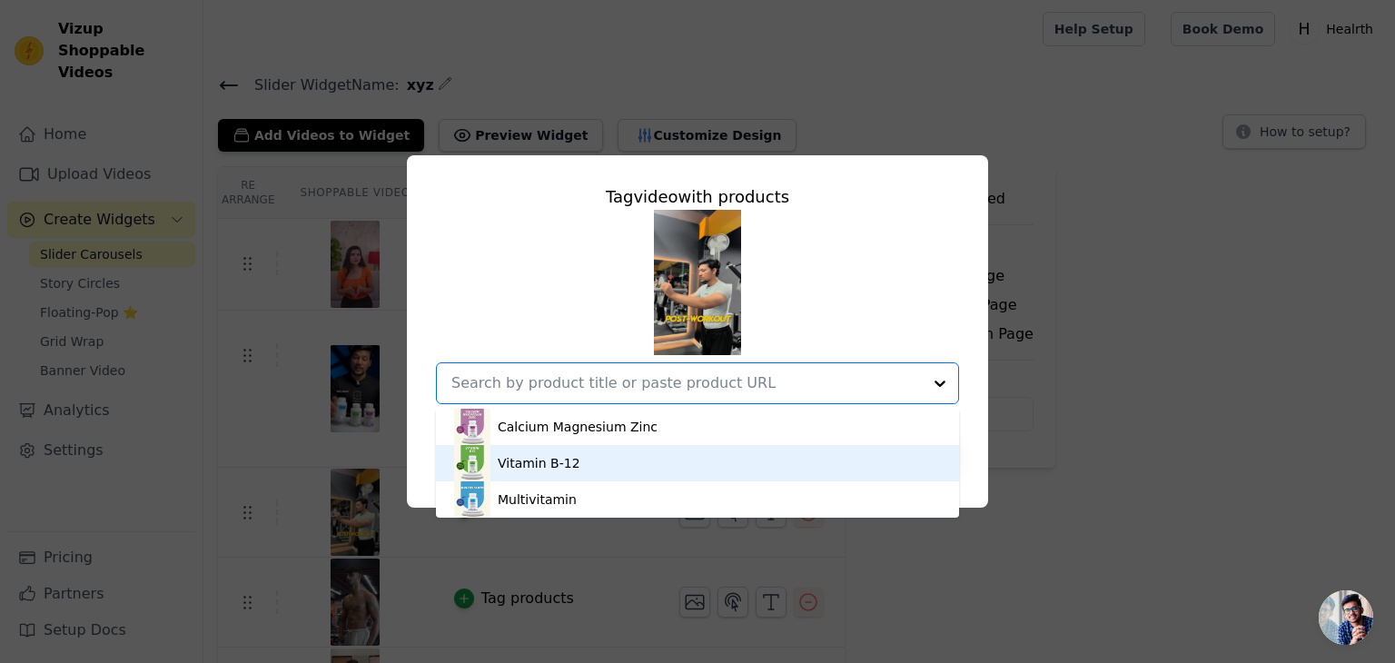
click at [607, 461] on div "Vitamin B-12" at bounding box center [697, 463] width 487 height 36
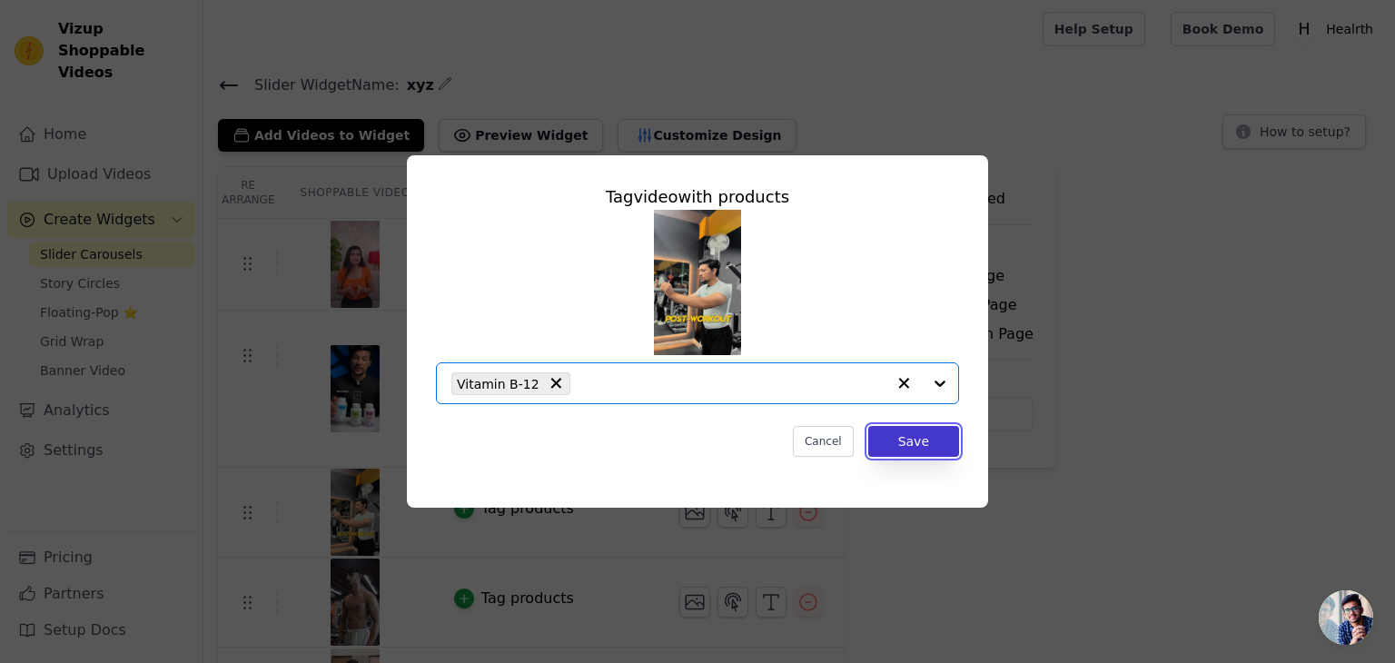
click at [904, 431] on button "Save" at bounding box center [913, 441] width 91 height 31
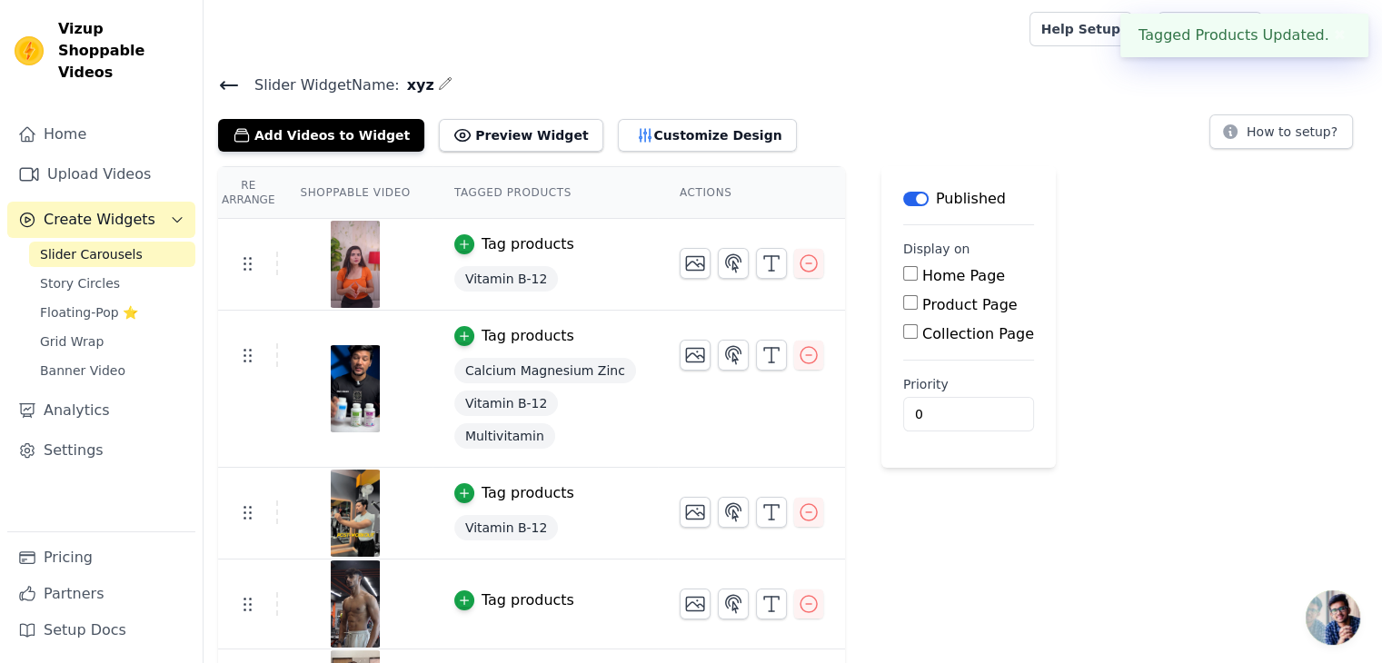
scroll to position [74, 0]
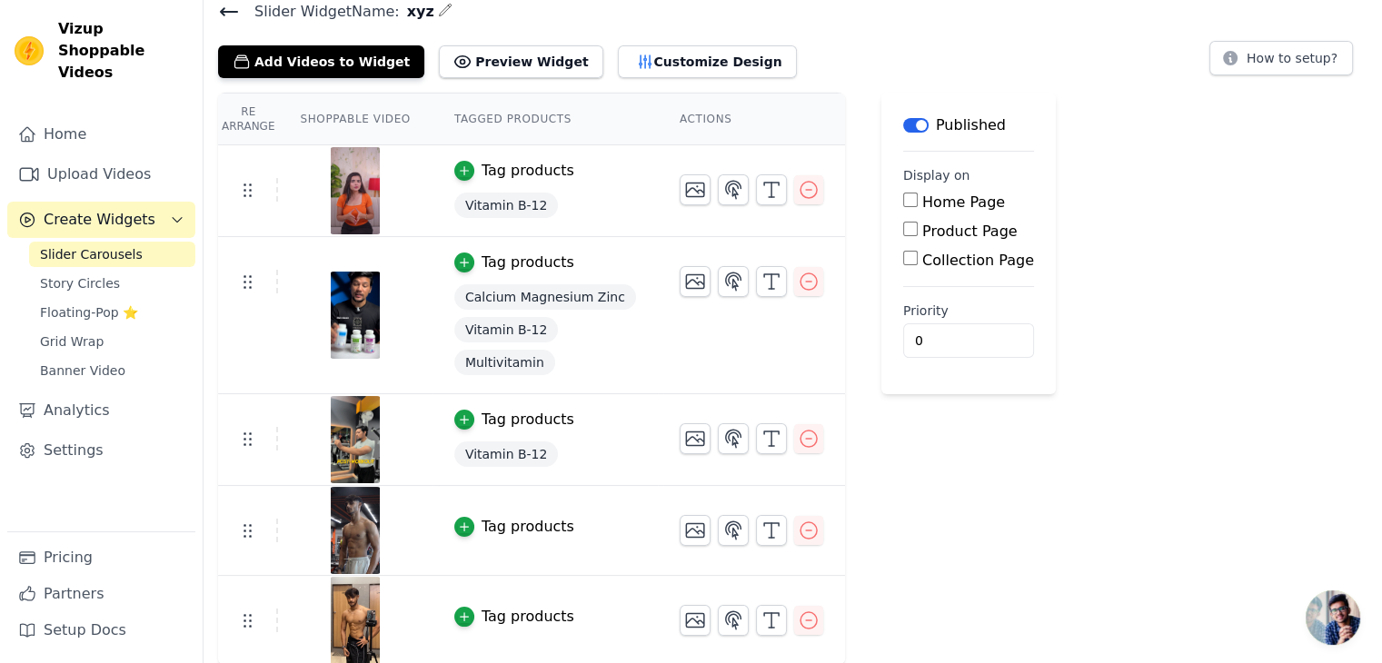
click at [495, 532] on div "Tag products" at bounding box center [527, 527] width 93 height 22
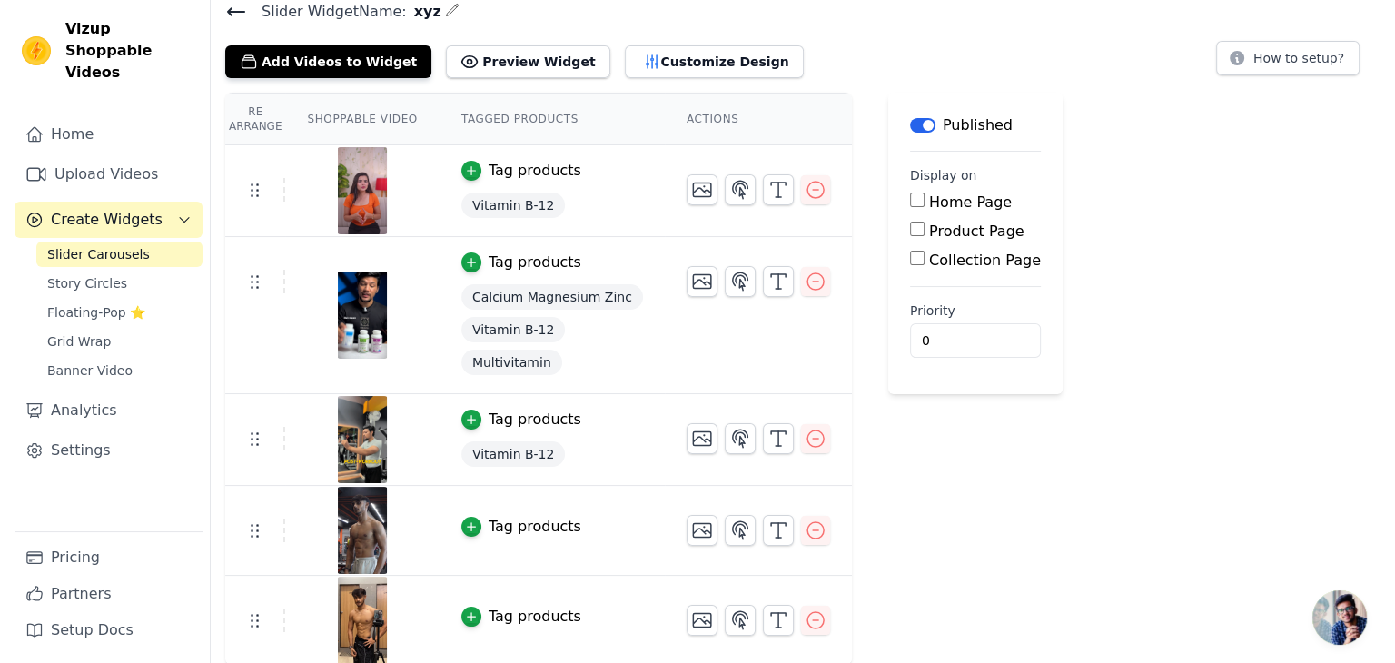
scroll to position [0, 0]
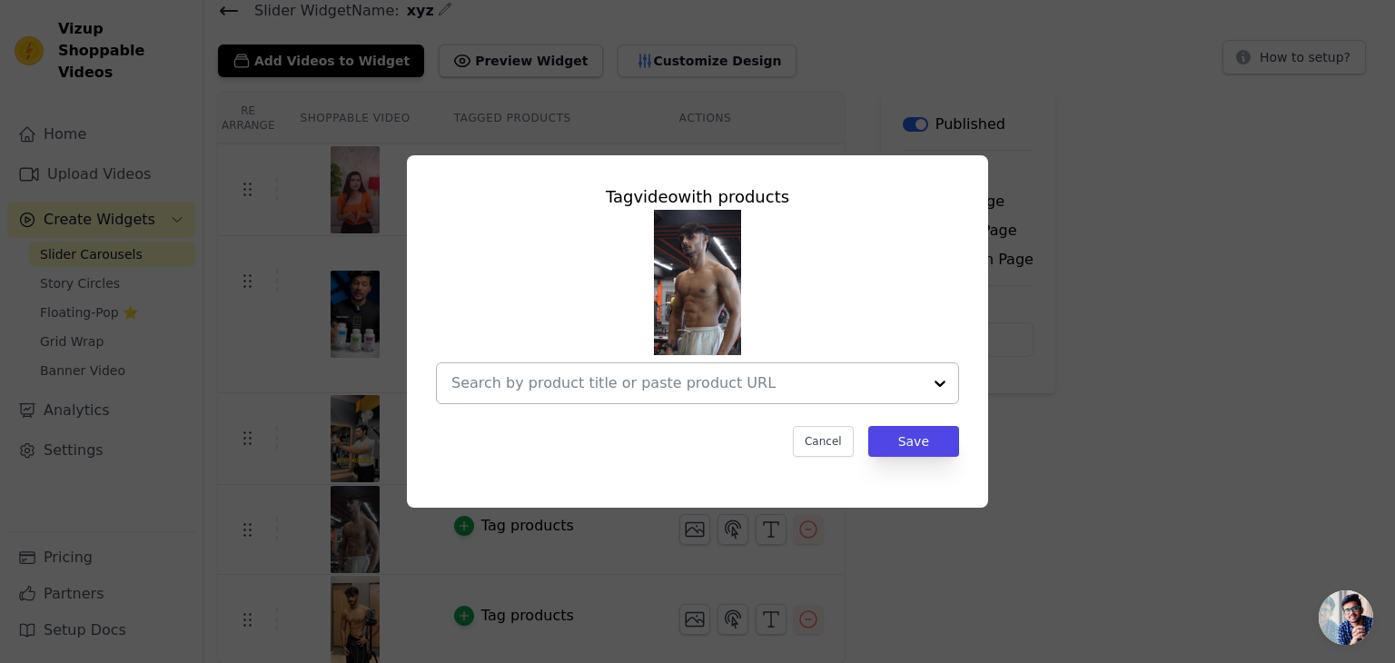
click at [647, 379] on input "text" at bounding box center [686, 383] width 471 height 22
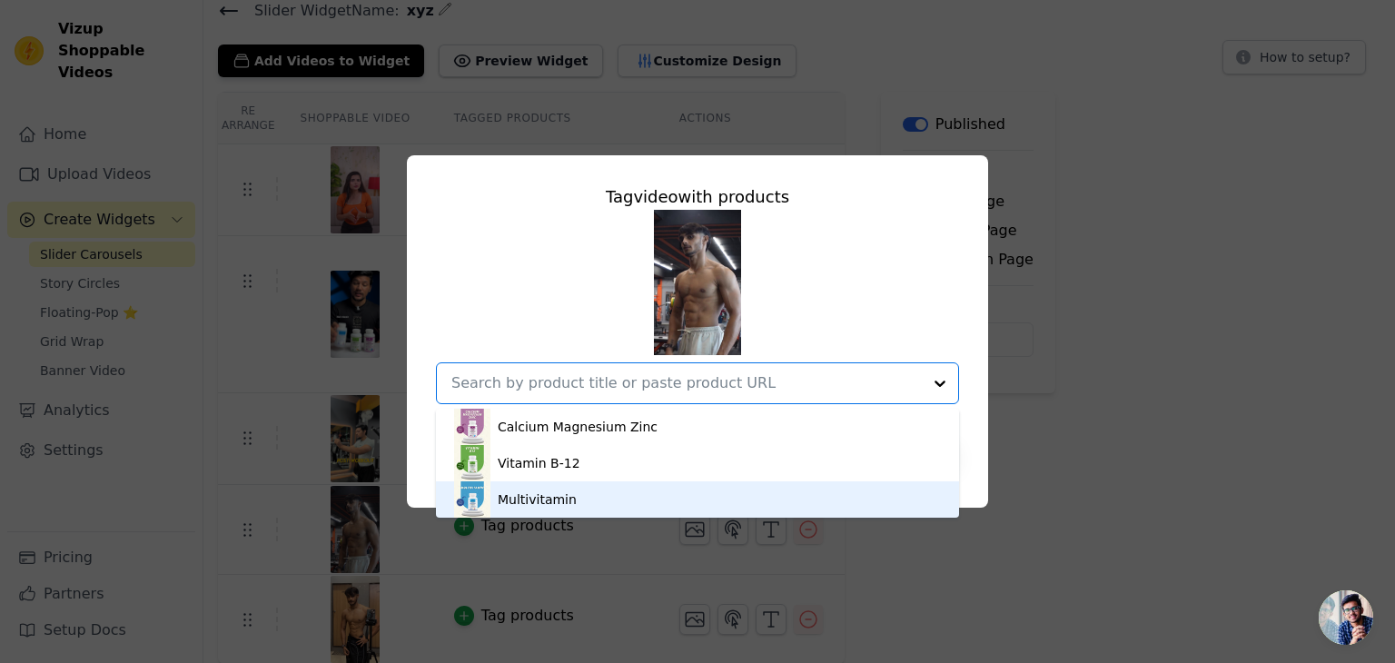
click at [596, 495] on div "Multivitamin" at bounding box center [697, 499] width 487 height 36
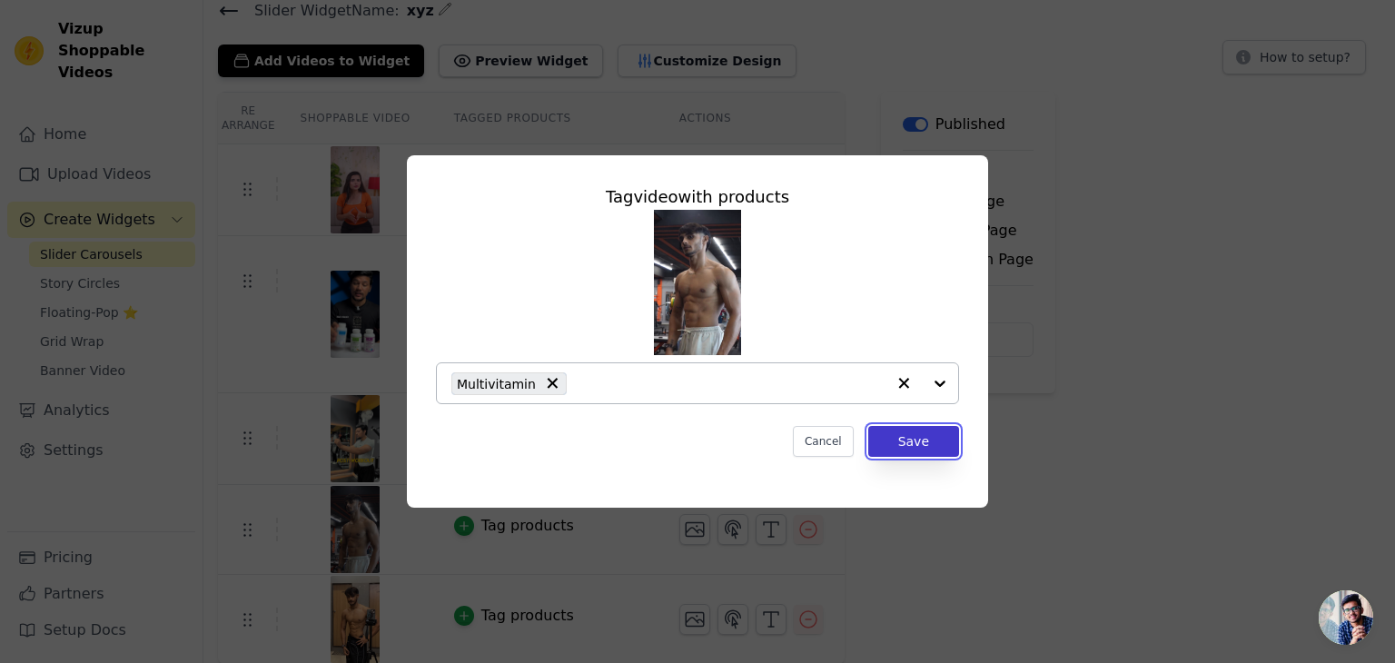
click at [937, 435] on button "Save" at bounding box center [913, 441] width 91 height 31
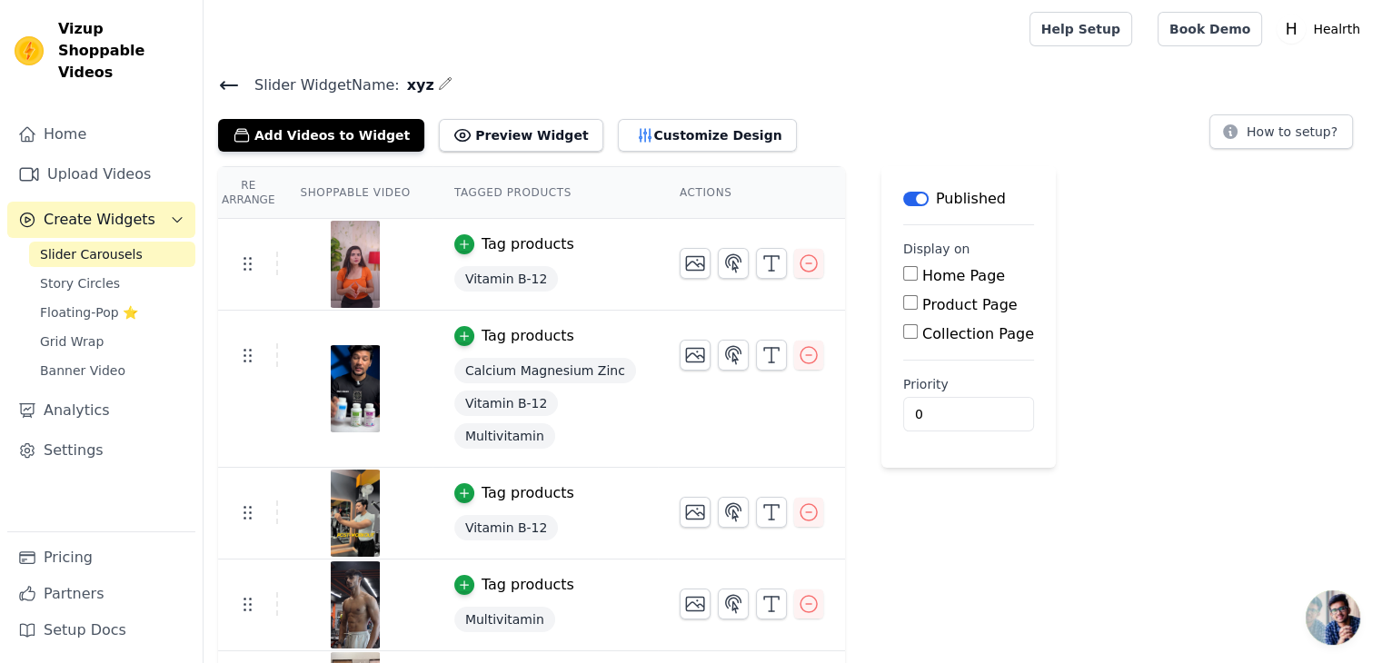
scroll to position [76, 0]
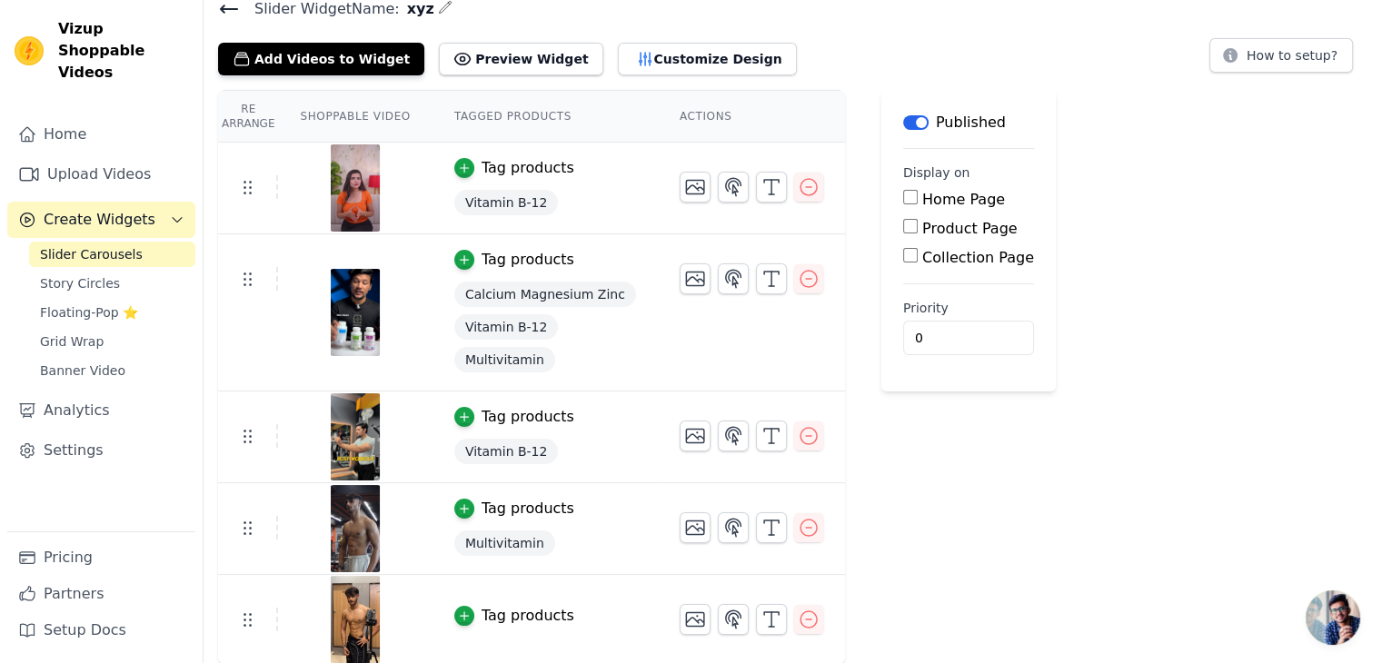
click at [498, 614] on div "Tag products" at bounding box center [527, 616] width 93 height 22
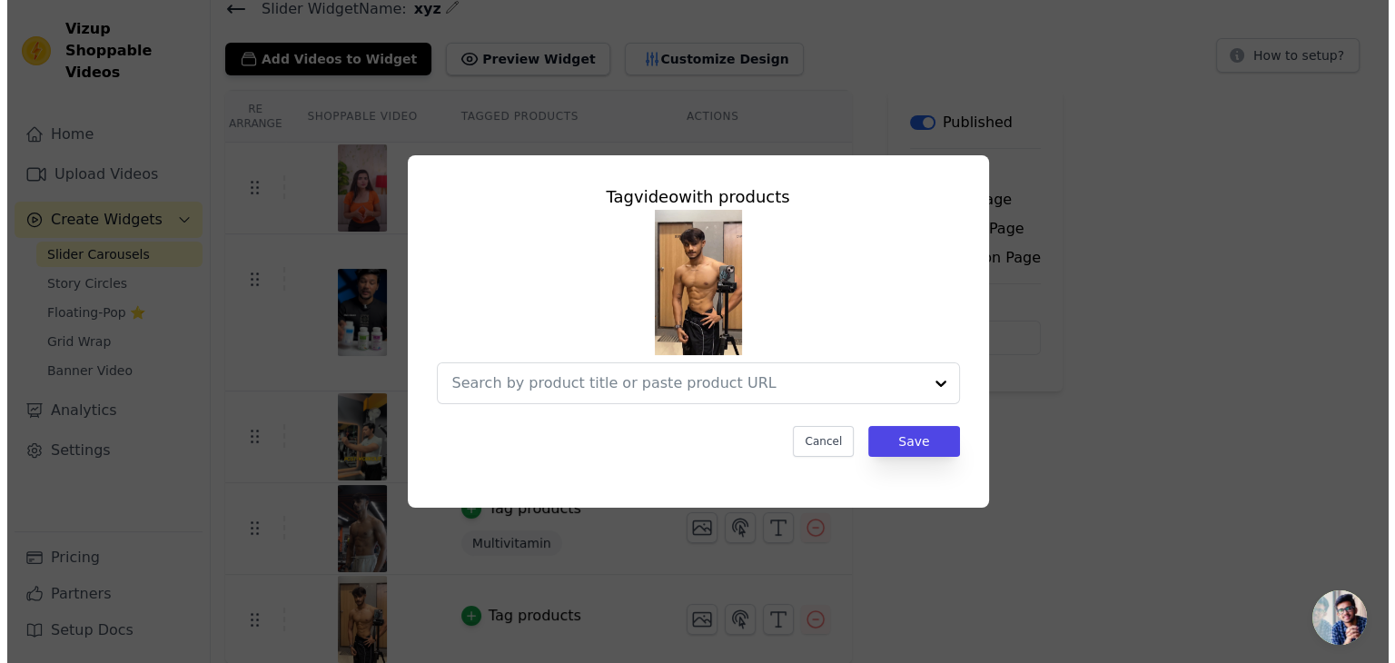
scroll to position [0, 0]
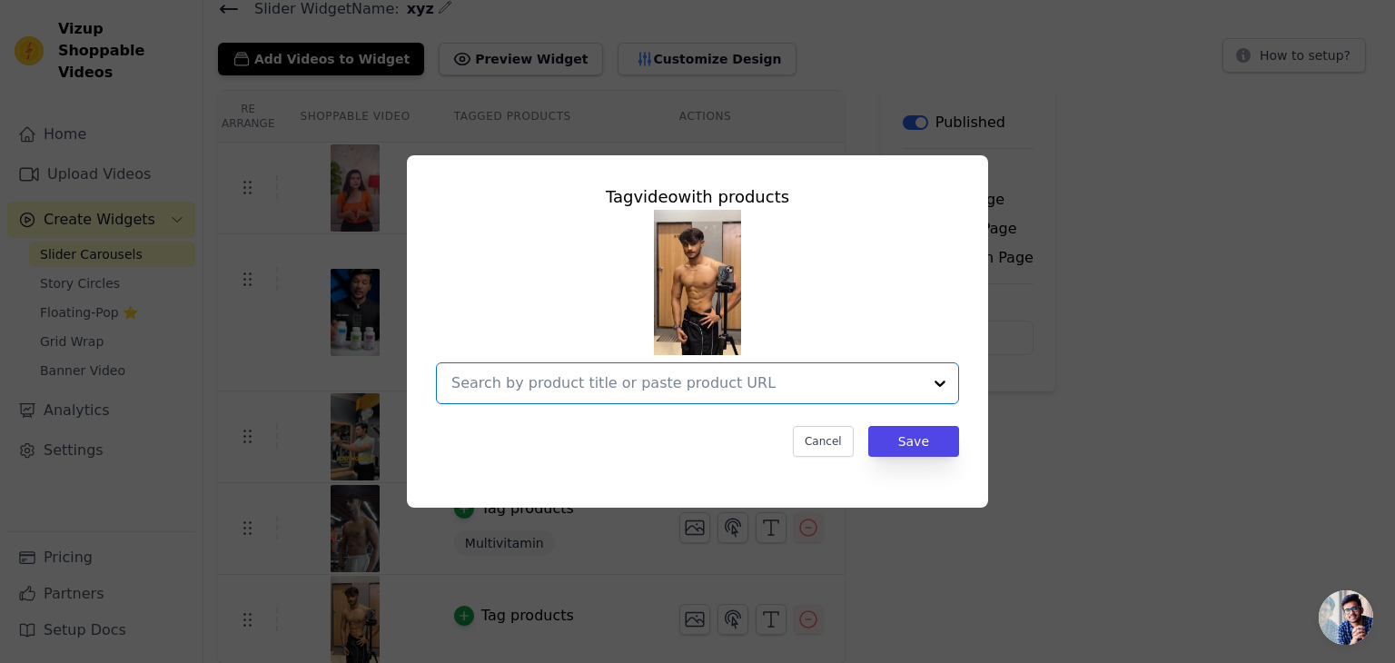
click at [650, 387] on input "text" at bounding box center [686, 383] width 471 height 22
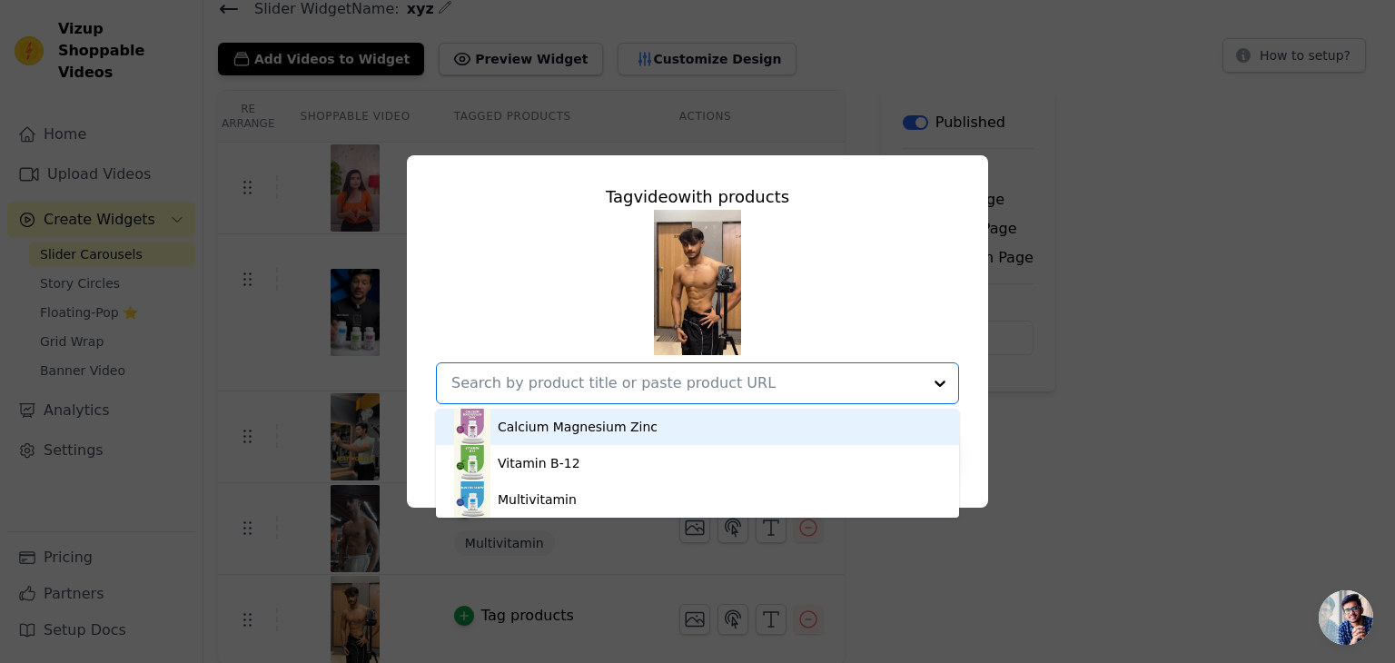
click at [647, 421] on div "Calcium Magnesium Zinc" at bounding box center [697, 427] width 487 height 36
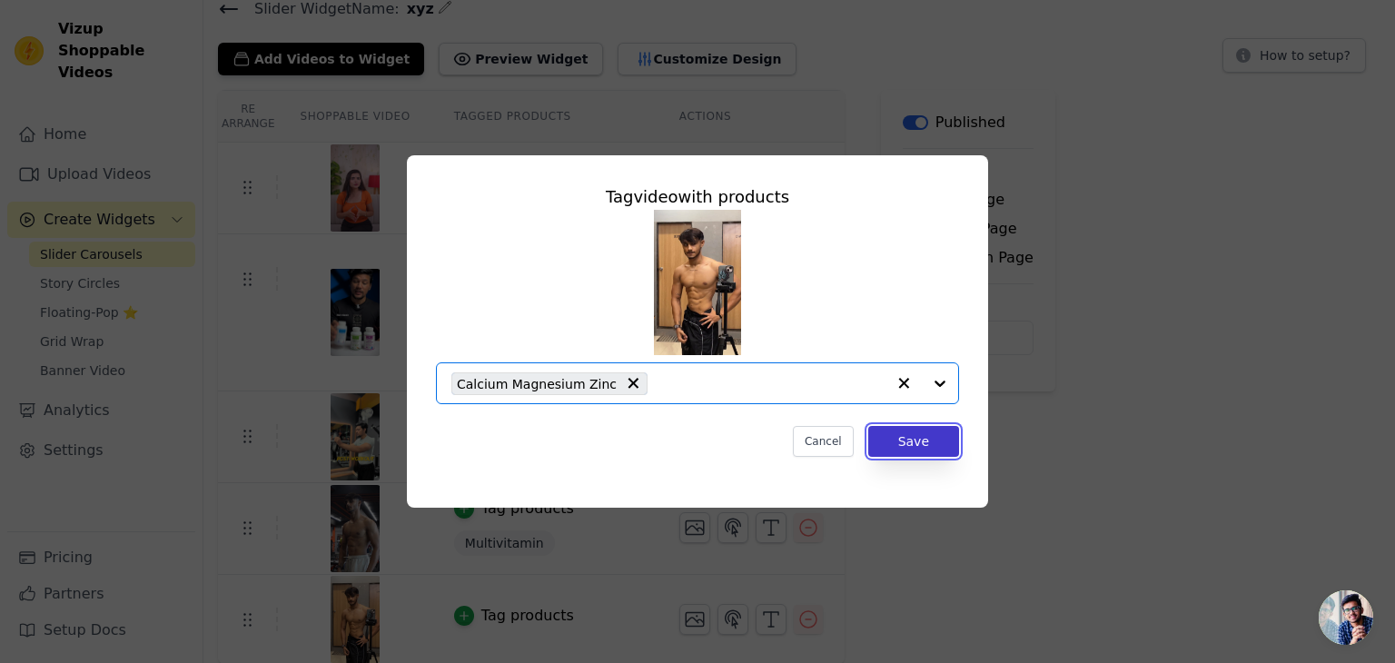
click at [886, 445] on button "Save" at bounding box center [913, 441] width 91 height 31
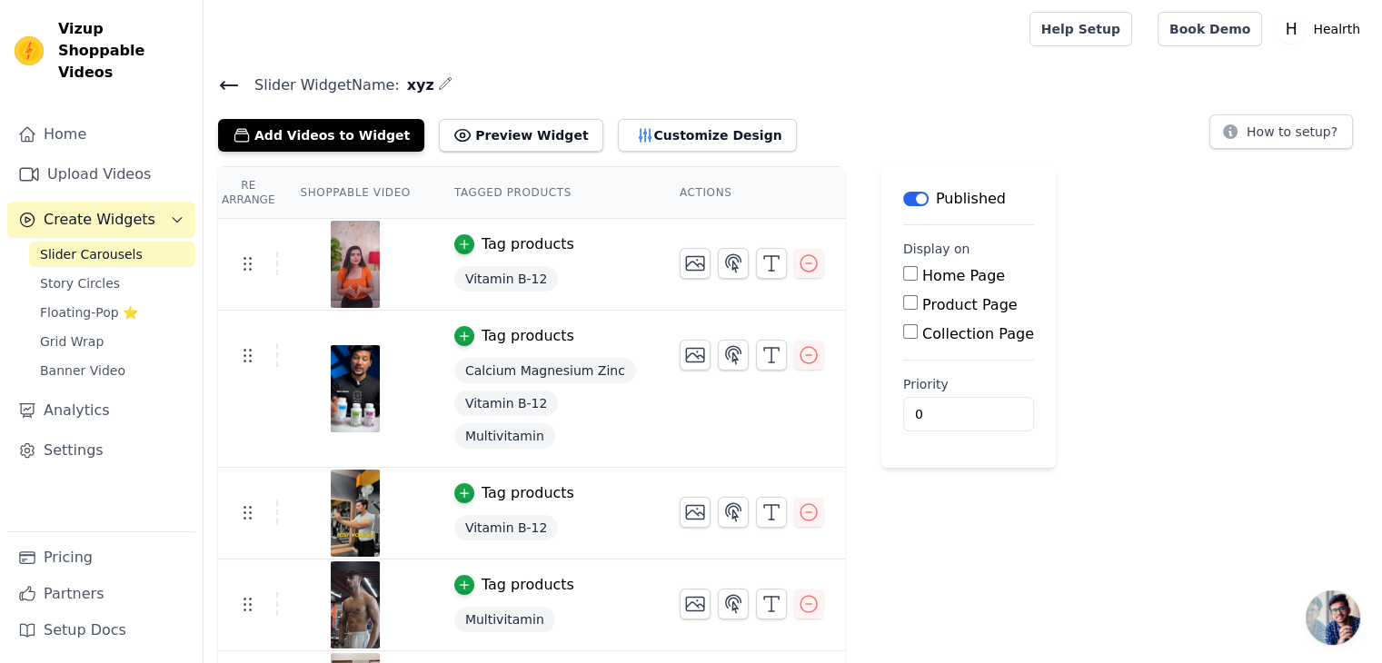
scroll to position [77, 0]
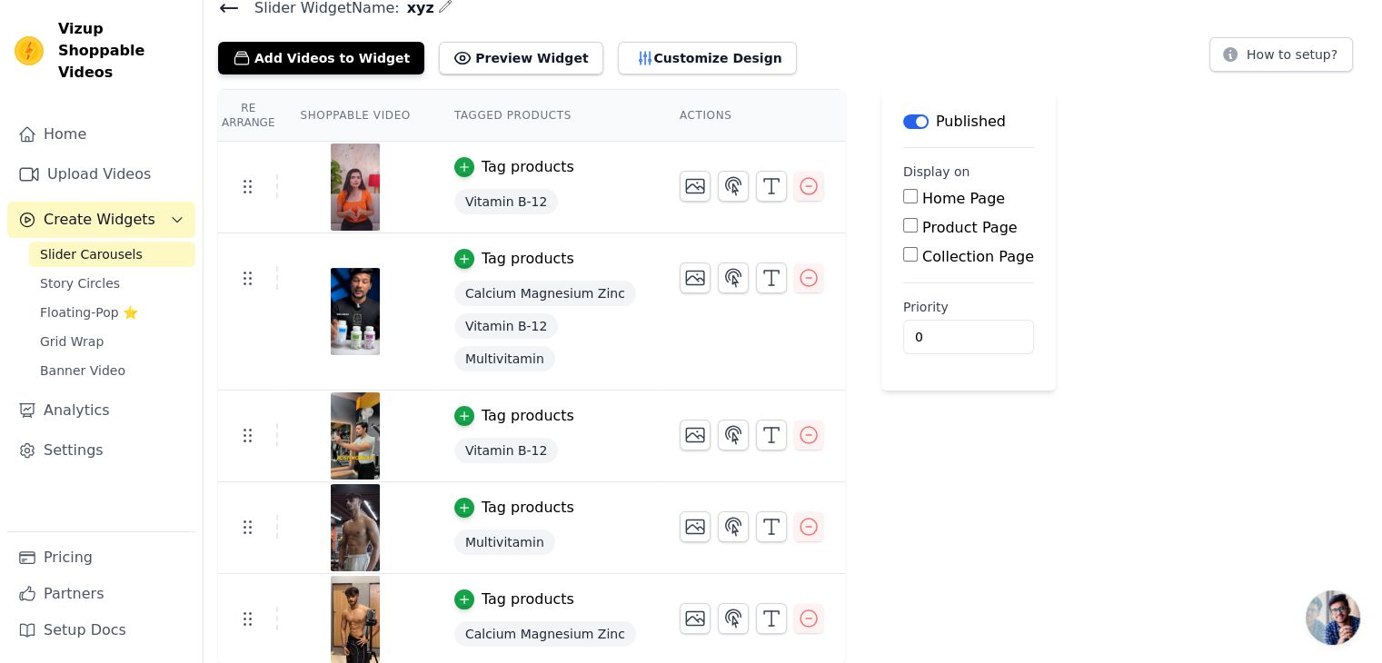
click at [903, 202] on input "Home Page" at bounding box center [910, 196] width 15 height 15
checkbox input "true"
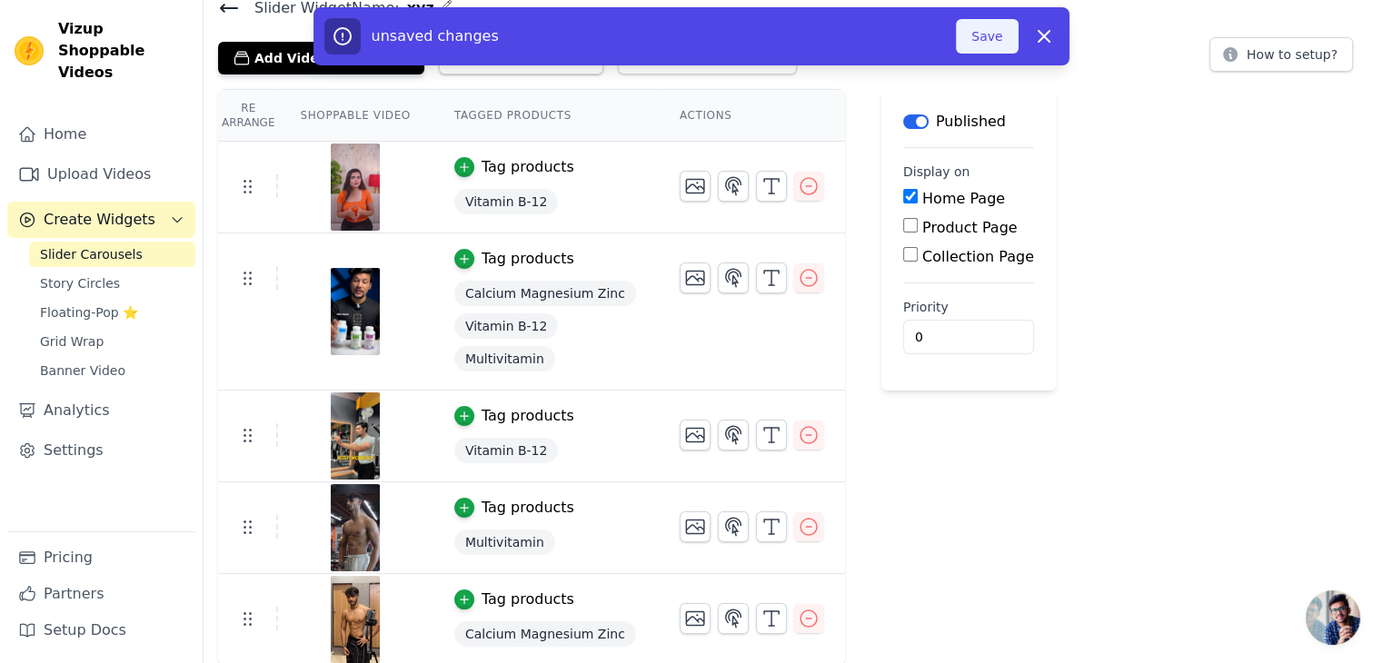
click at [977, 30] on button "Save" at bounding box center [987, 36] width 62 height 35
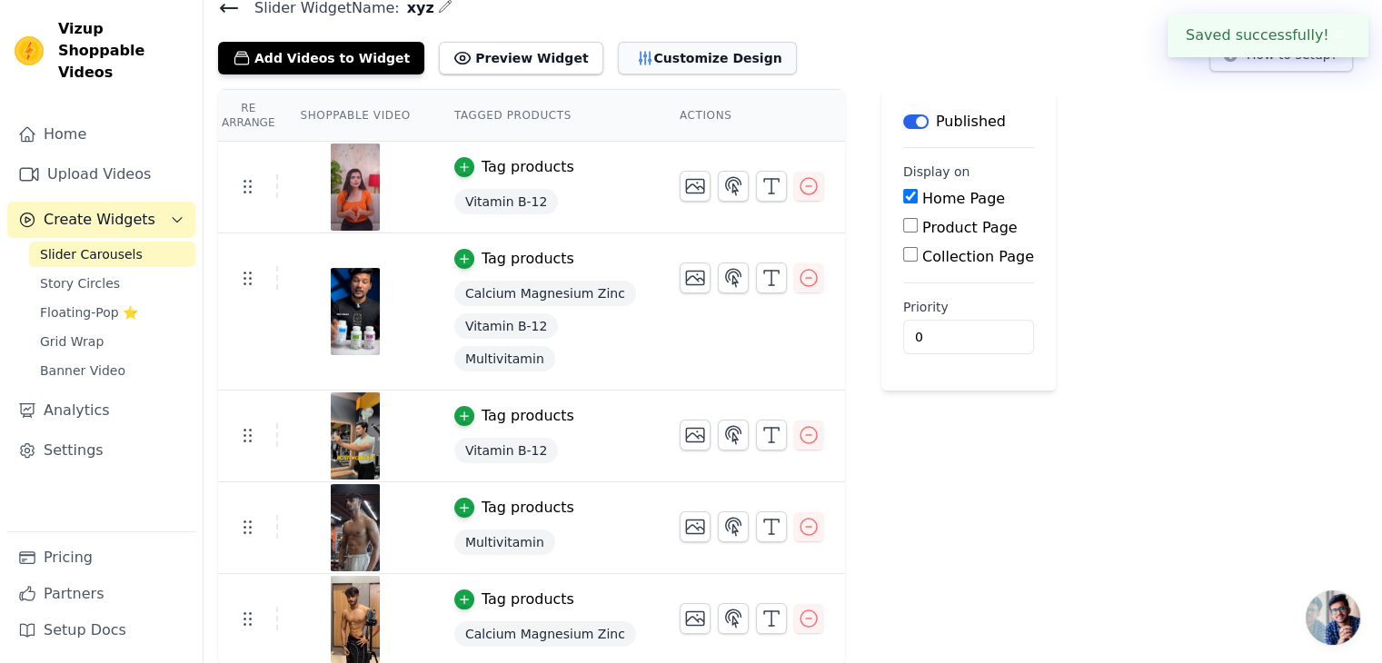
click at [701, 68] on button "Customize Design" at bounding box center [707, 58] width 179 height 33
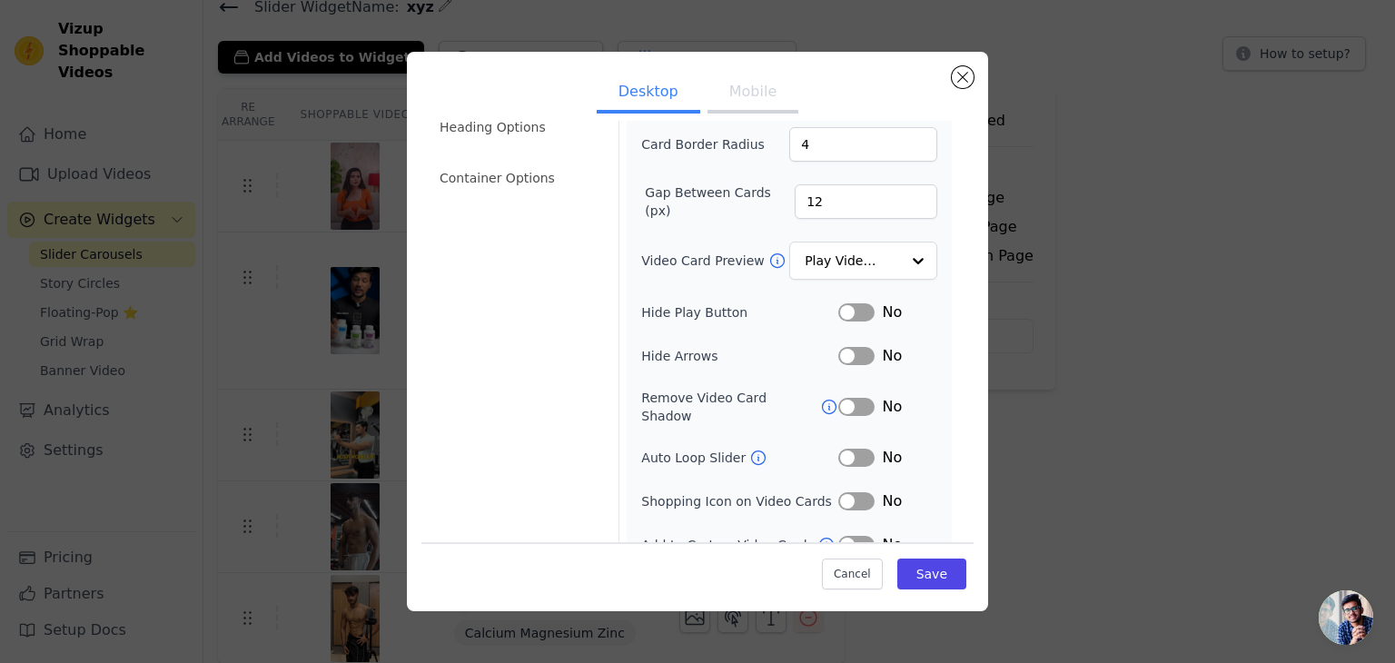
scroll to position [142, 0]
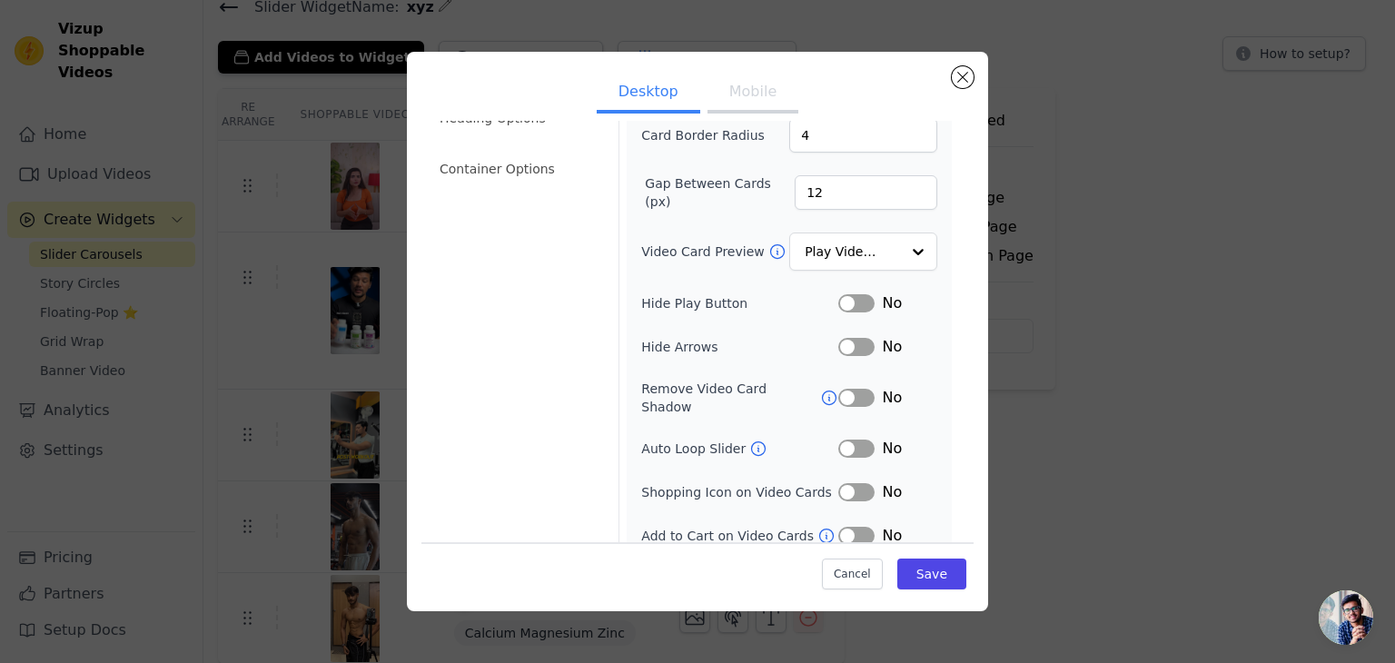
click at [838, 296] on button "Label" at bounding box center [856, 303] width 36 height 18
click at [848, 338] on button "Label" at bounding box center [856, 347] width 36 height 18
click at [840, 527] on button "Label" at bounding box center [856, 536] width 36 height 18
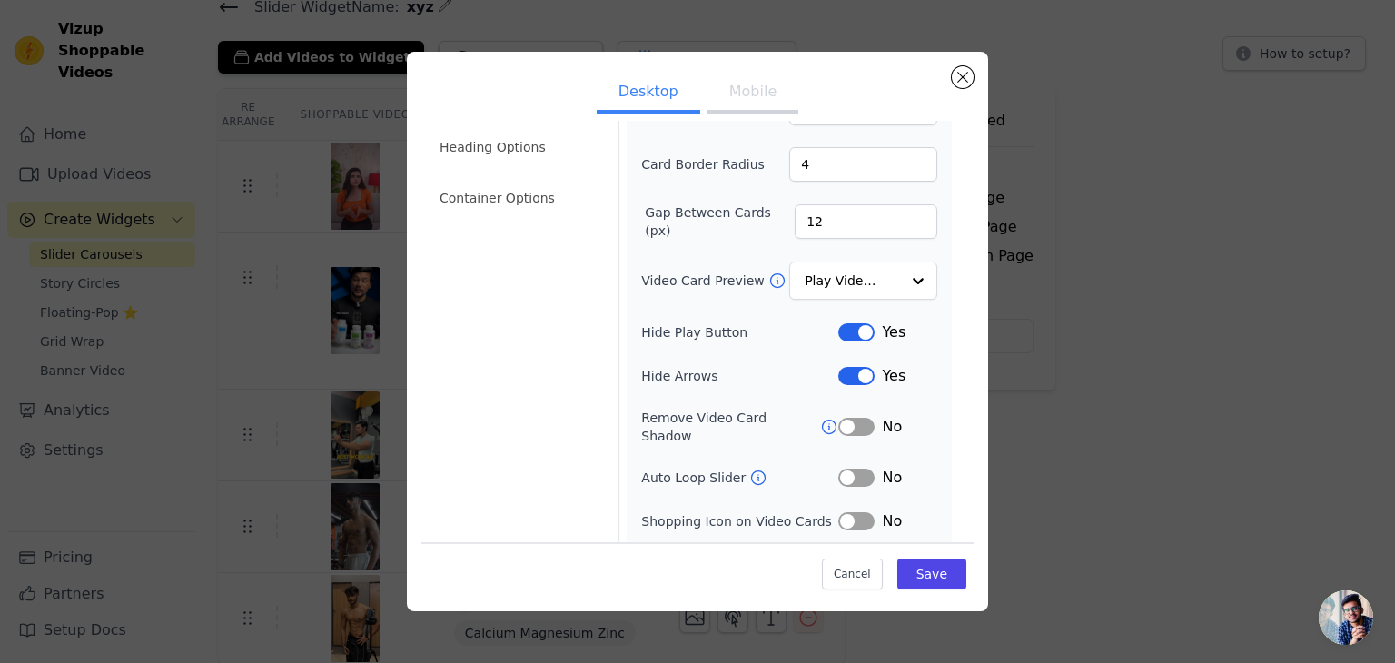
scroll to position [0, 0]
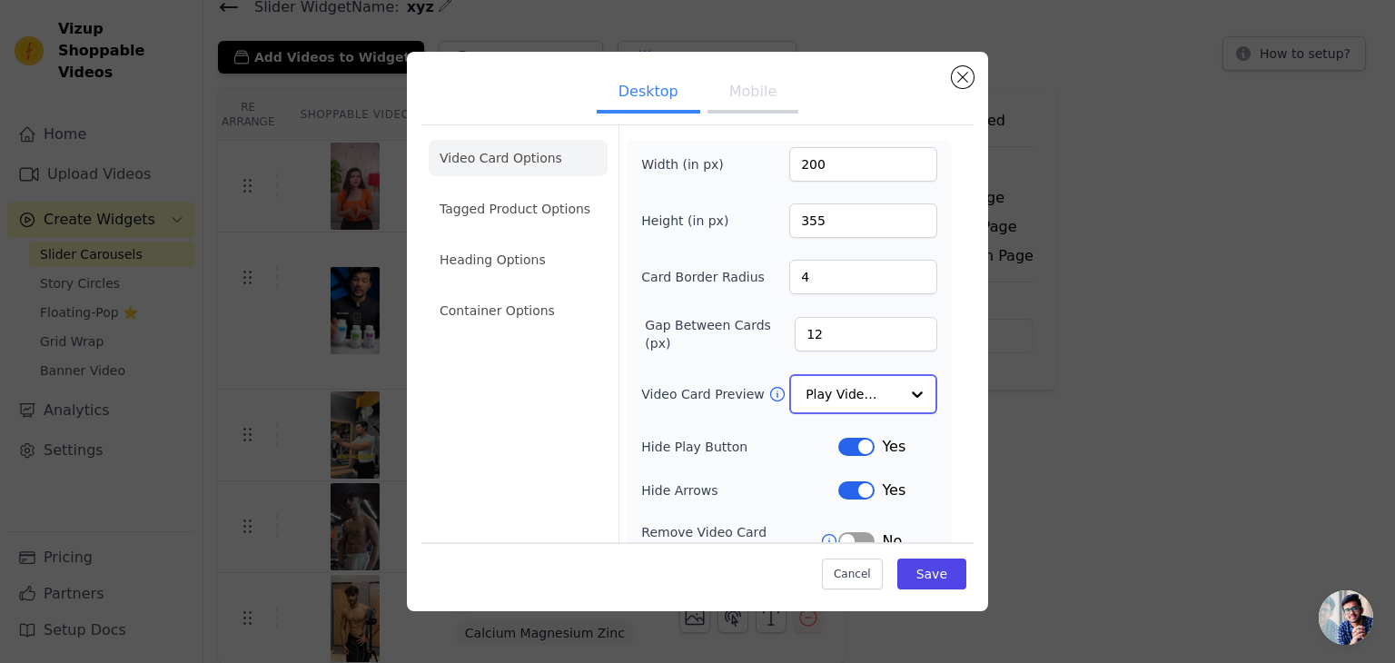
click at [839, 392] on input "Video Card Preview" at bounding box center [853, 394] width 94 height 36
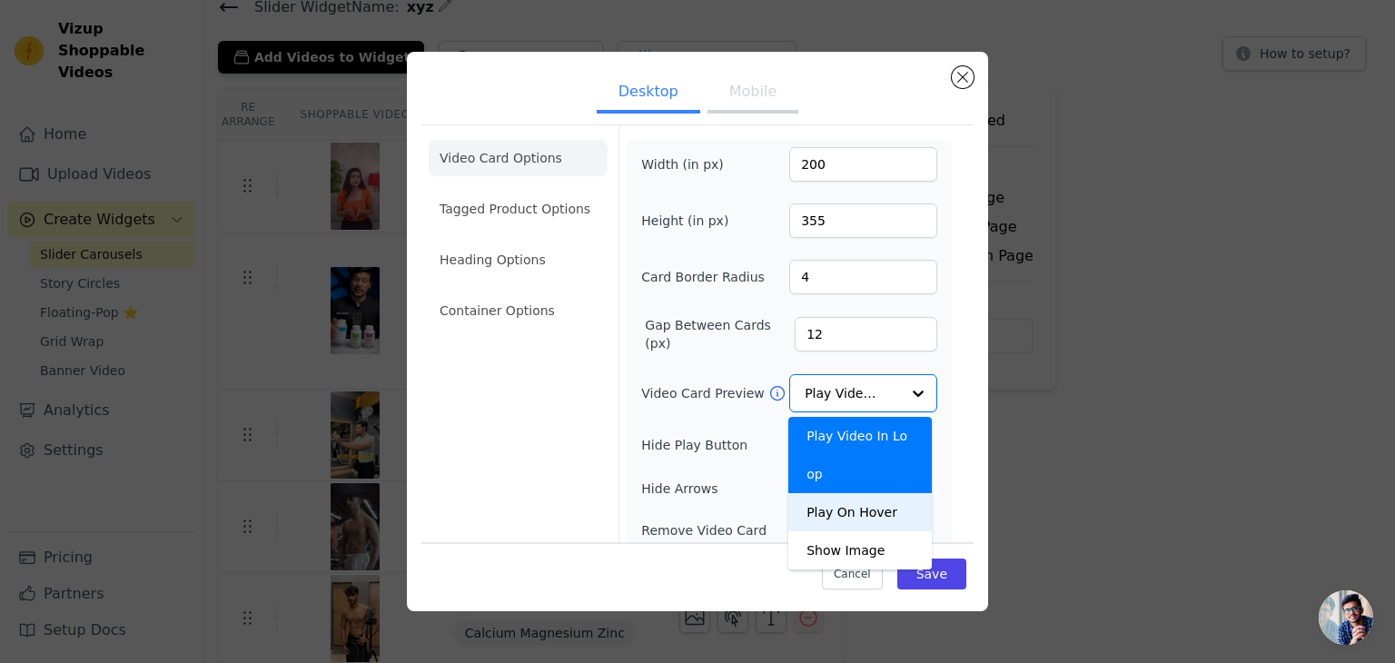
click at [773, 455] on div "Width (in px) 200 Height (in px) 355 Card Border Radius 4 Gap Between Cards (px…" at bounding box center [789, 417] width 296 height 541
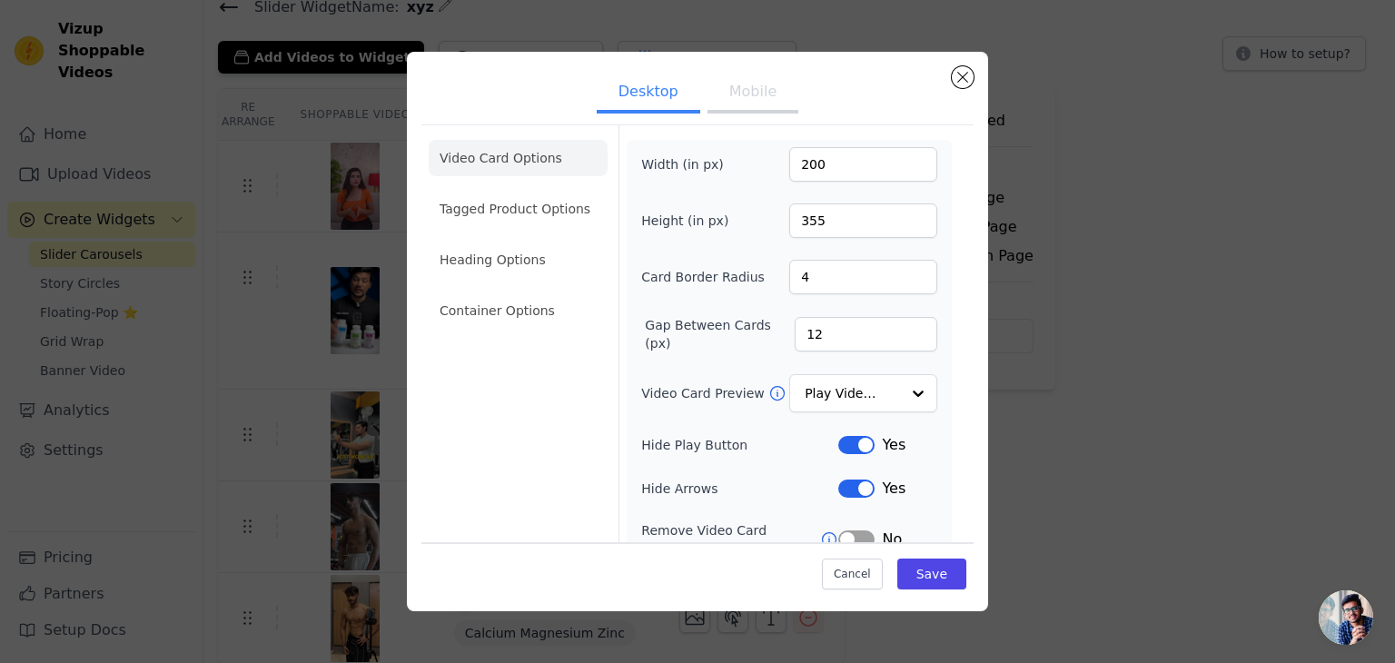
click at [748, 95] on button "Mobile" at bounding box center [753, 94] width 91 height 40
click at [499, 197] on li "Tagged Product Options" at bounding box center [518, 209] width 179 height 36
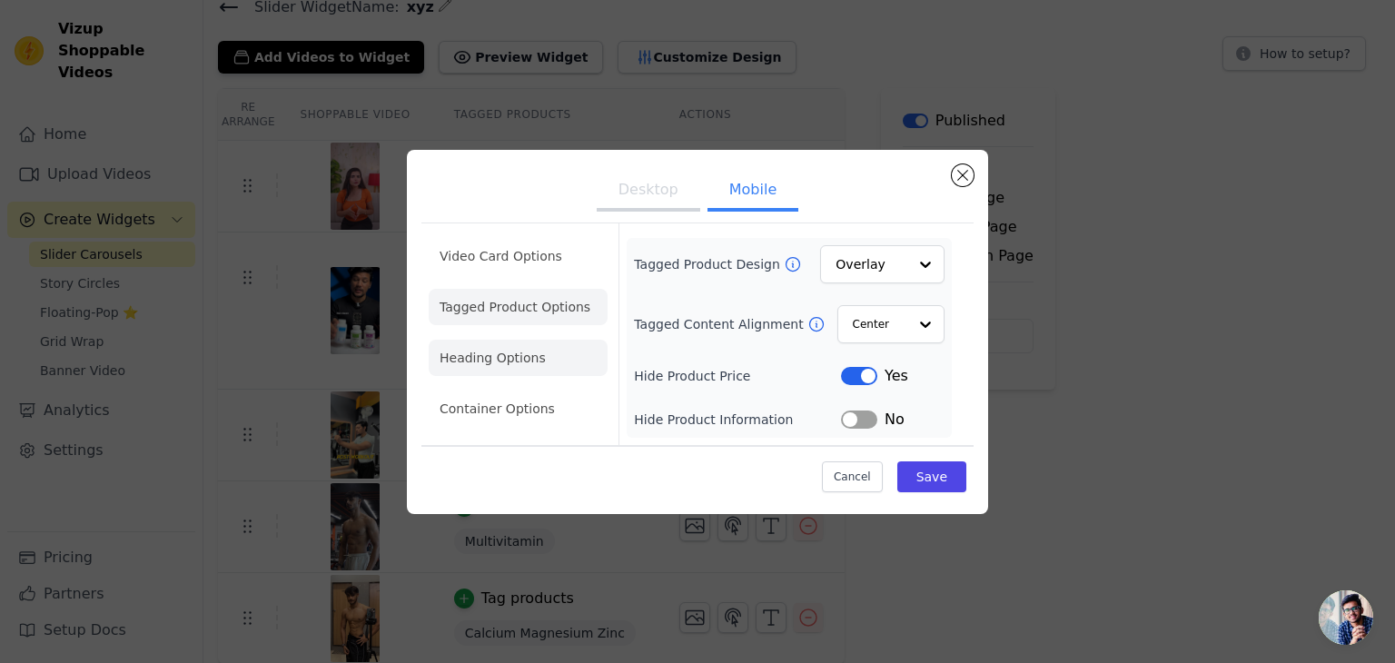
click at [543, 364] on li "Heading Options" at bounding box center [518, 358] width 179 height 36
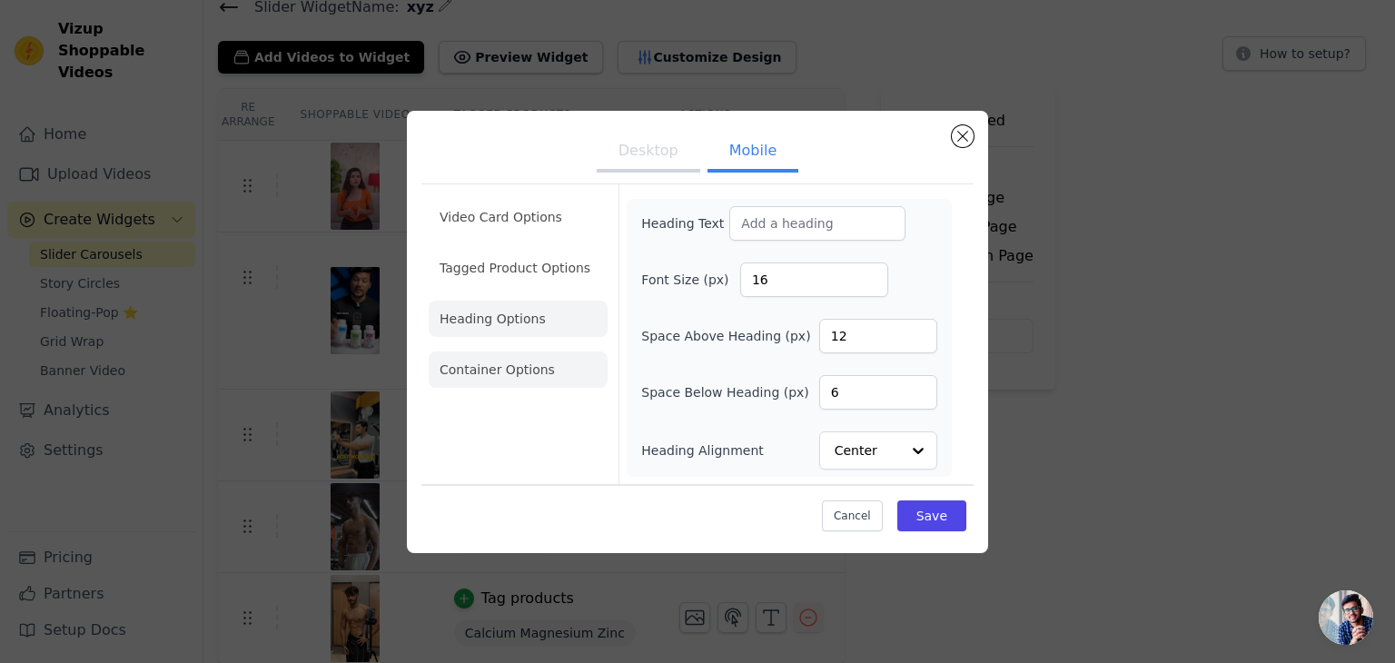
click at [552, 382] on li "Container Options" at bounding box center [518, 370] width 179 height 36
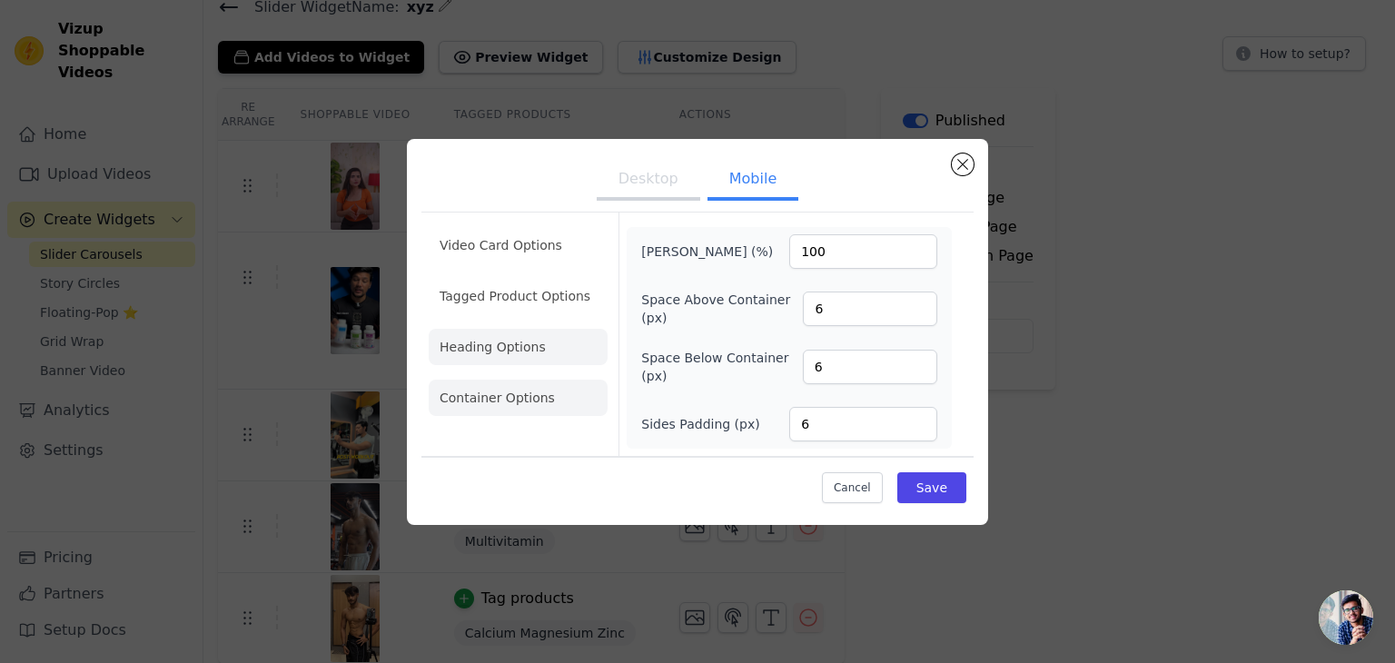
click at [539, 342] on li "Heading Options" at bounding box center [518, 347] width 179 height 36
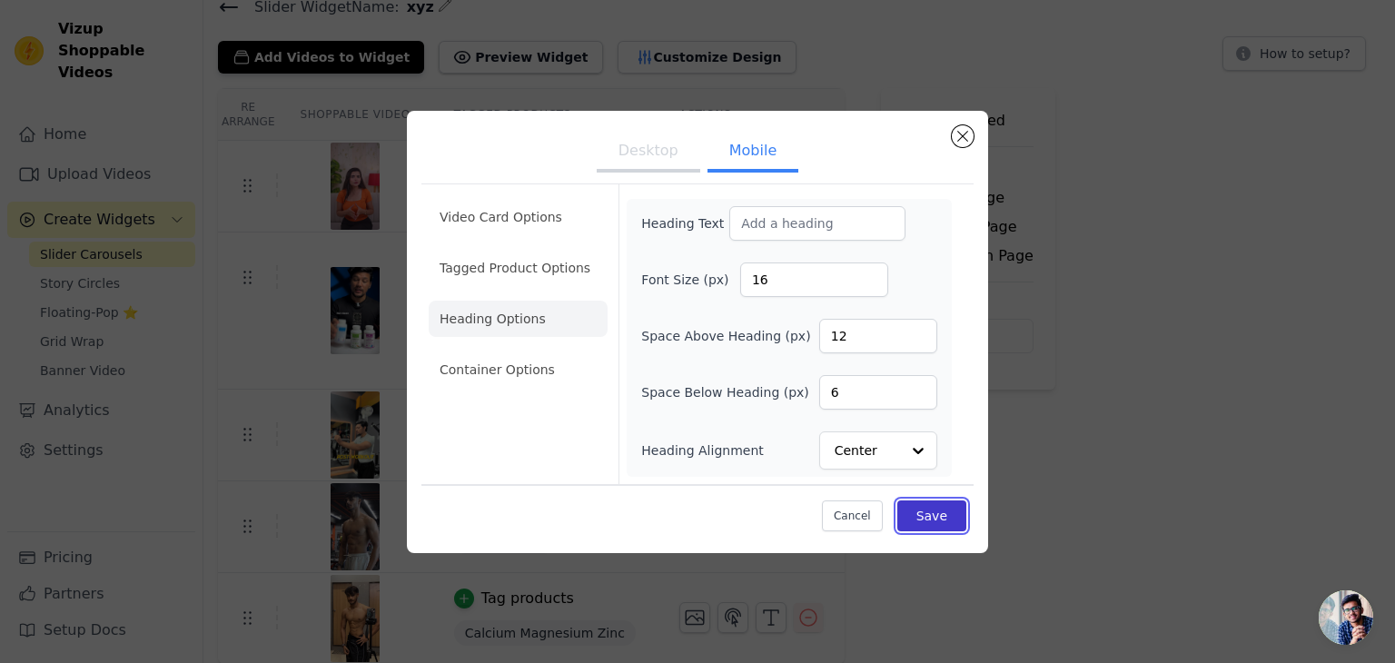
click at [945, 510] on button "Save" at bounding box center [932, 516] width 69 height 31
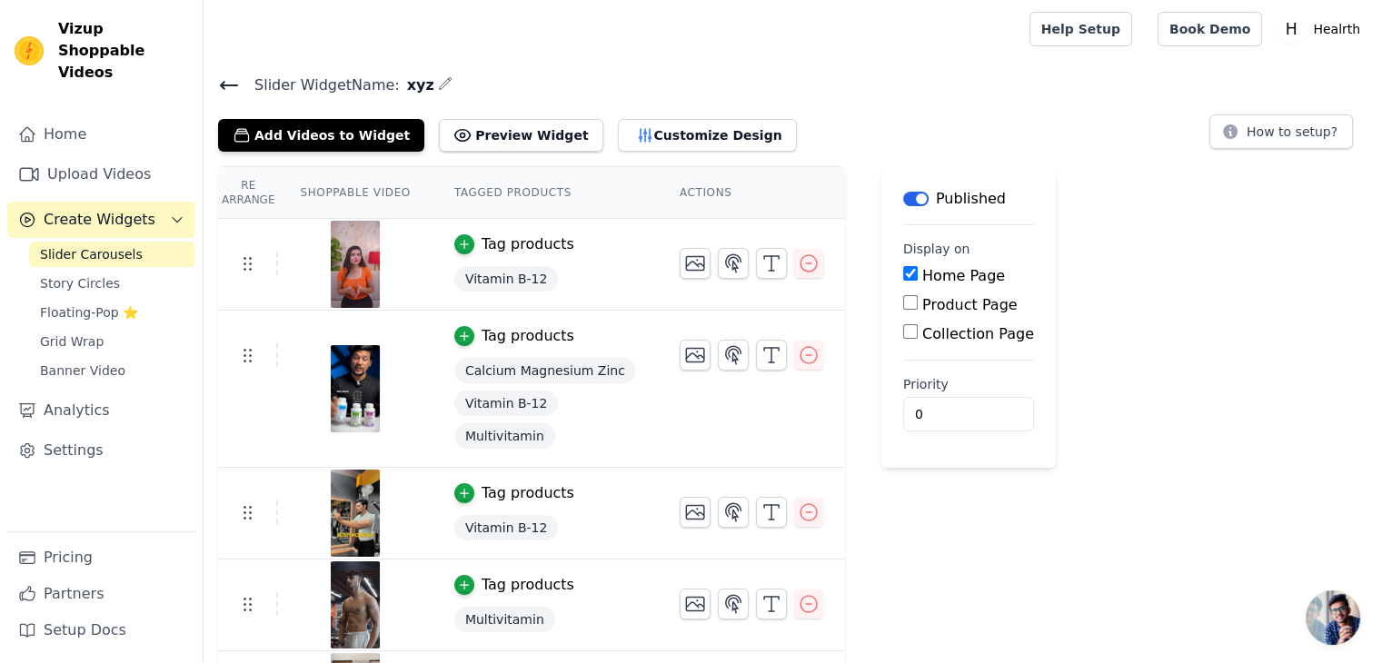
click at [121, 245] on span "Slider Carousels" at bounding box center [91, 254] width 103 height 18
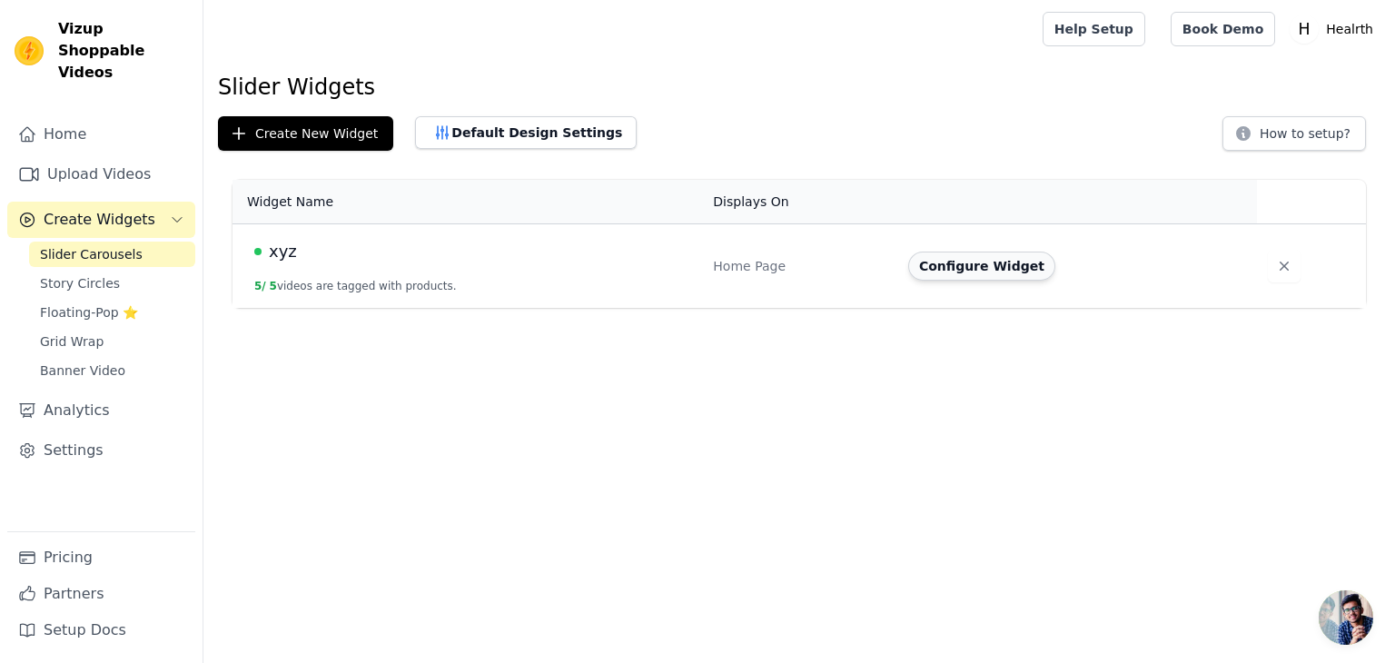
click at [952, 267] on button "Configure Widget" at bounding box center [981, 266] width 147 height 29
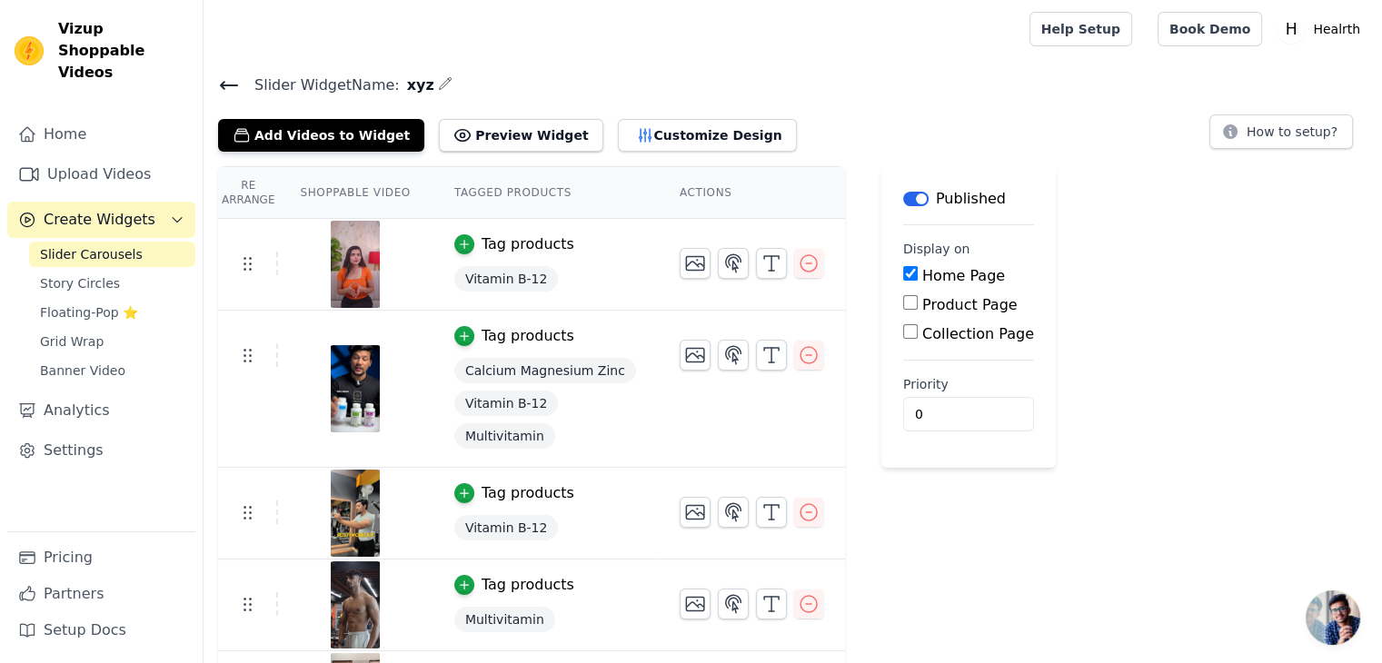
scroll to position [77, 0]
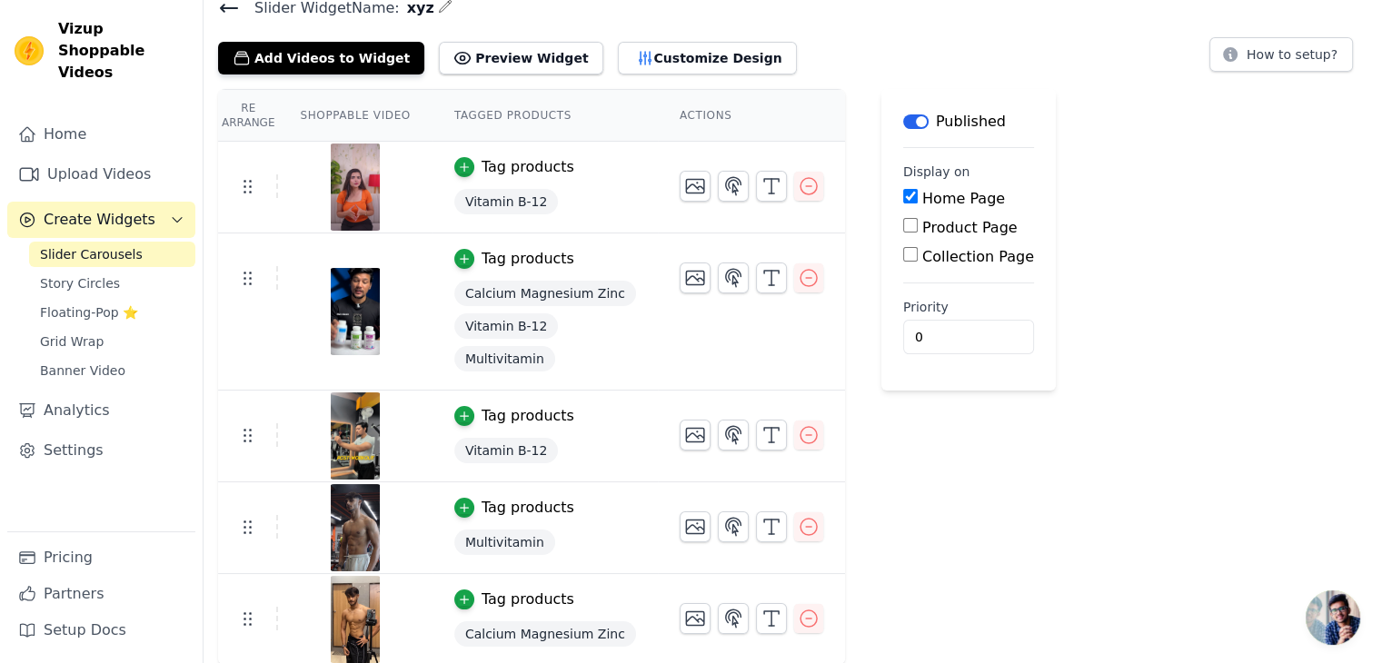
click at [160, 242] on link "Slider Carousels" at bounding box center [112, 254] width 166 height 25
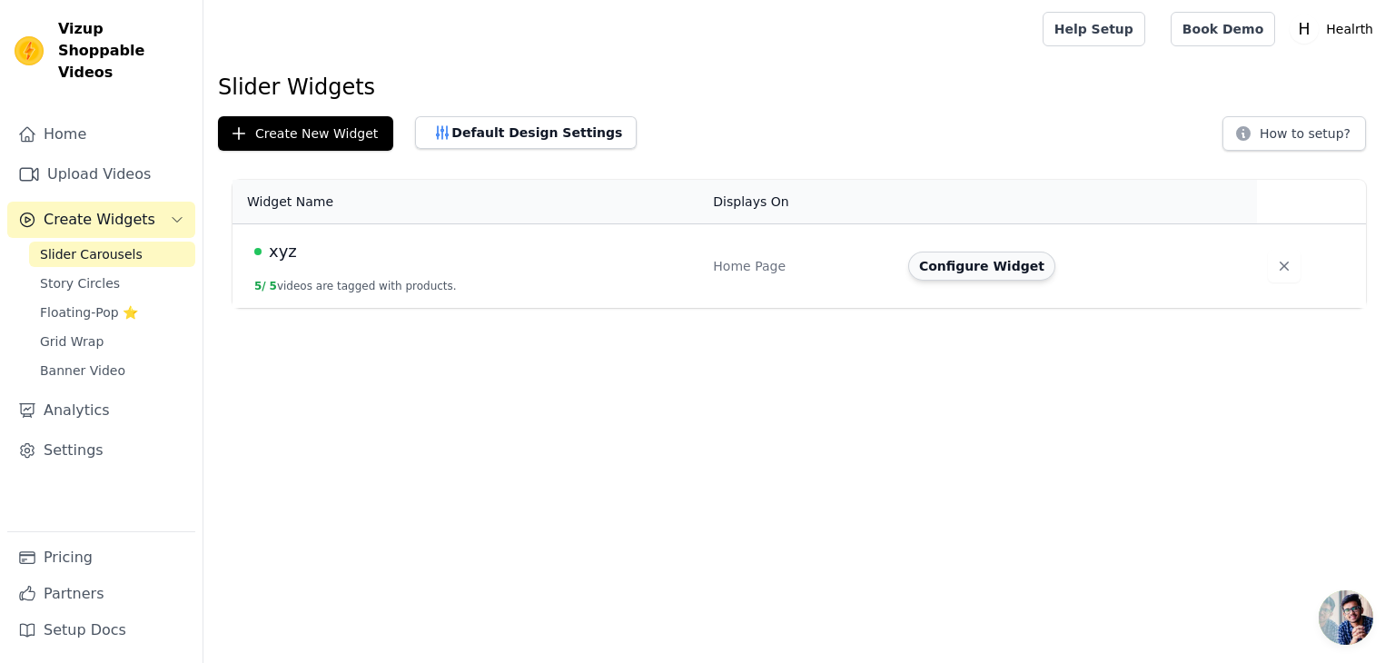
click at [989, 266] on button "Configure Widget" at bounding box center [981, 266] width 147 height 29
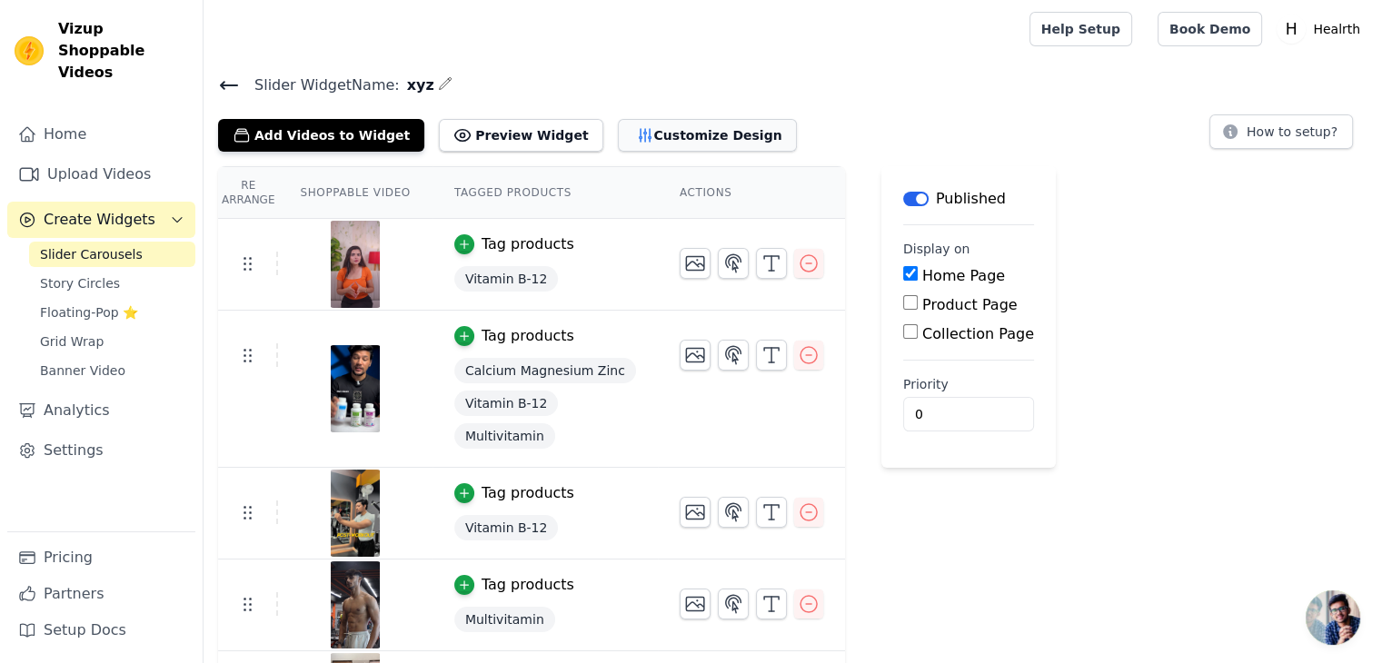
click at [619, 132] on button "Customize Design" at bounding box center [707, 135] width 179 height 33
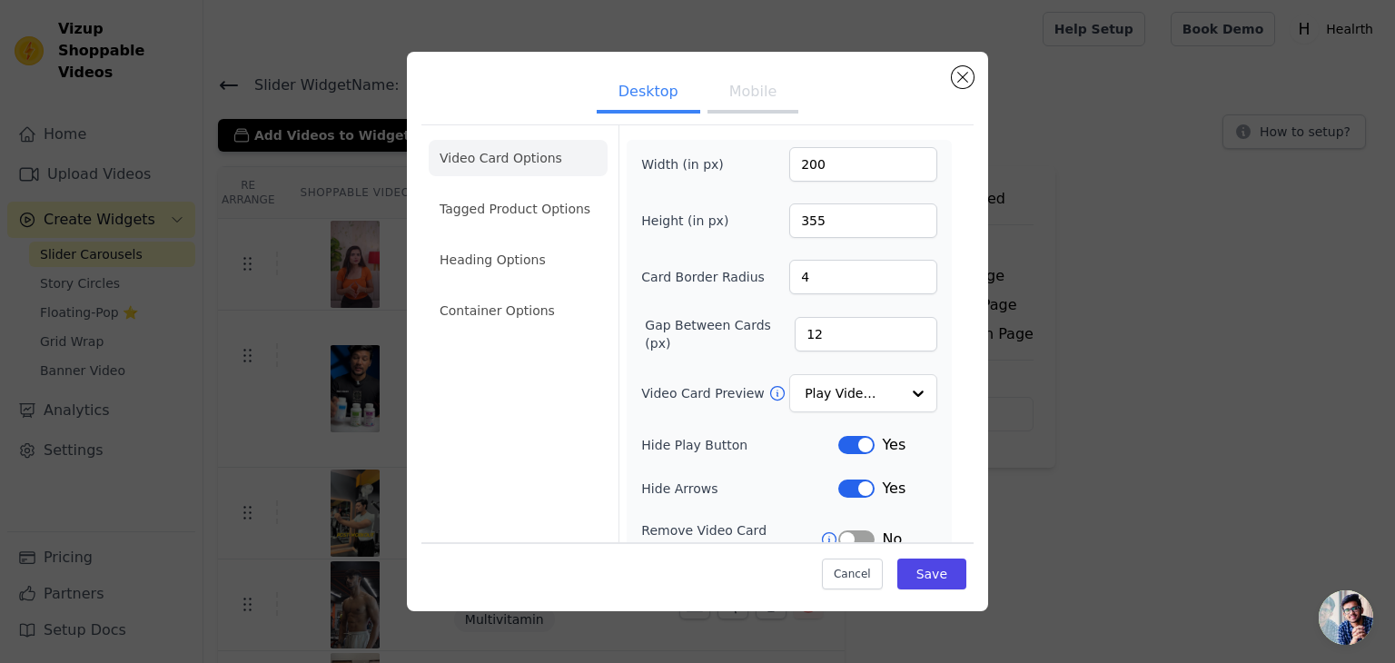
click at [749, 84] on button "Mobile" at bounding box center [753, 94] width 91 height 40
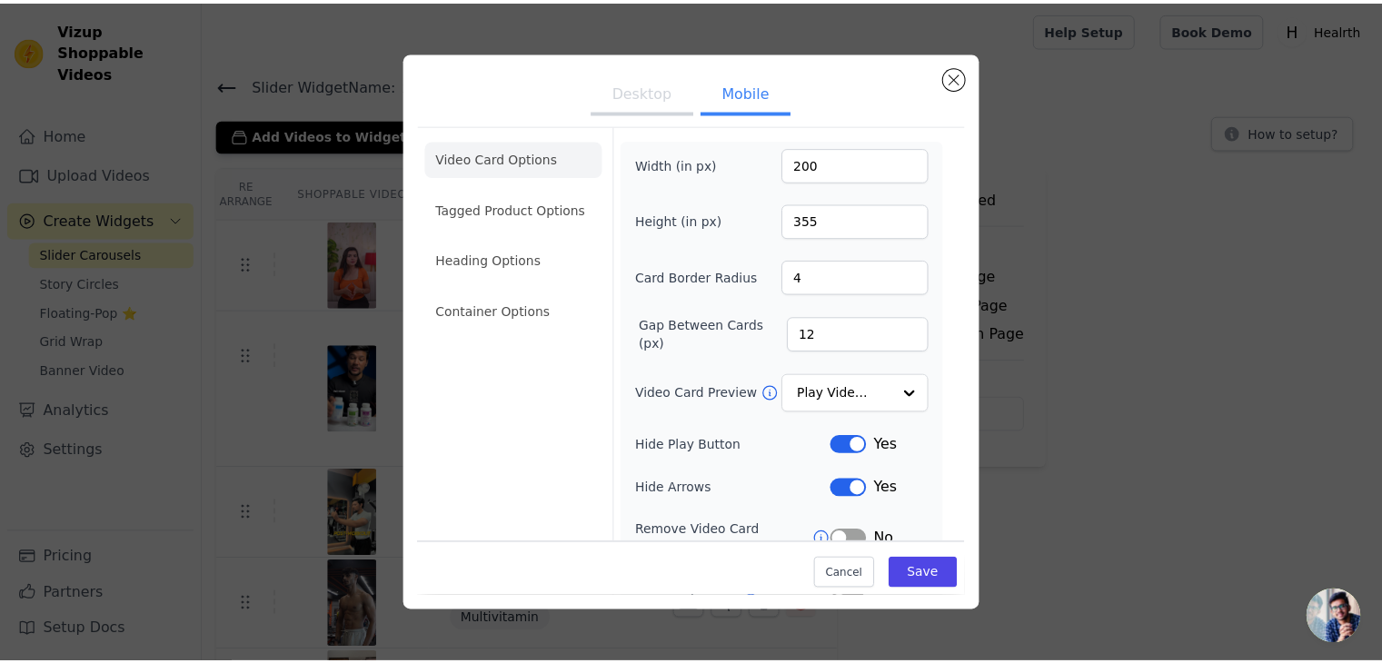
scroll to position [185, 0]
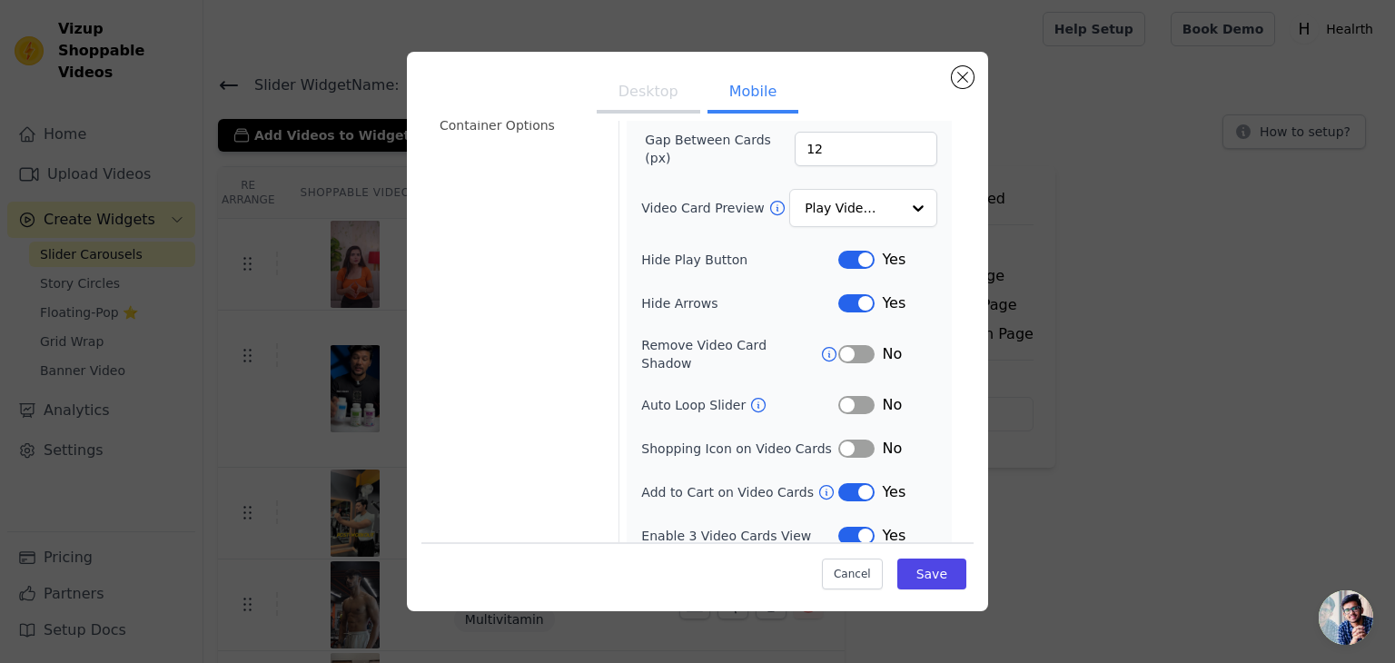
click at [840, 527] on button "Label" at bounding box center [856, 536] width 36 height 18
click at [908, 575] on button "Save" at bounding box center [932, 574] width 69 height 31
